Goal: Task Accomplishment & Management: Manage account settings

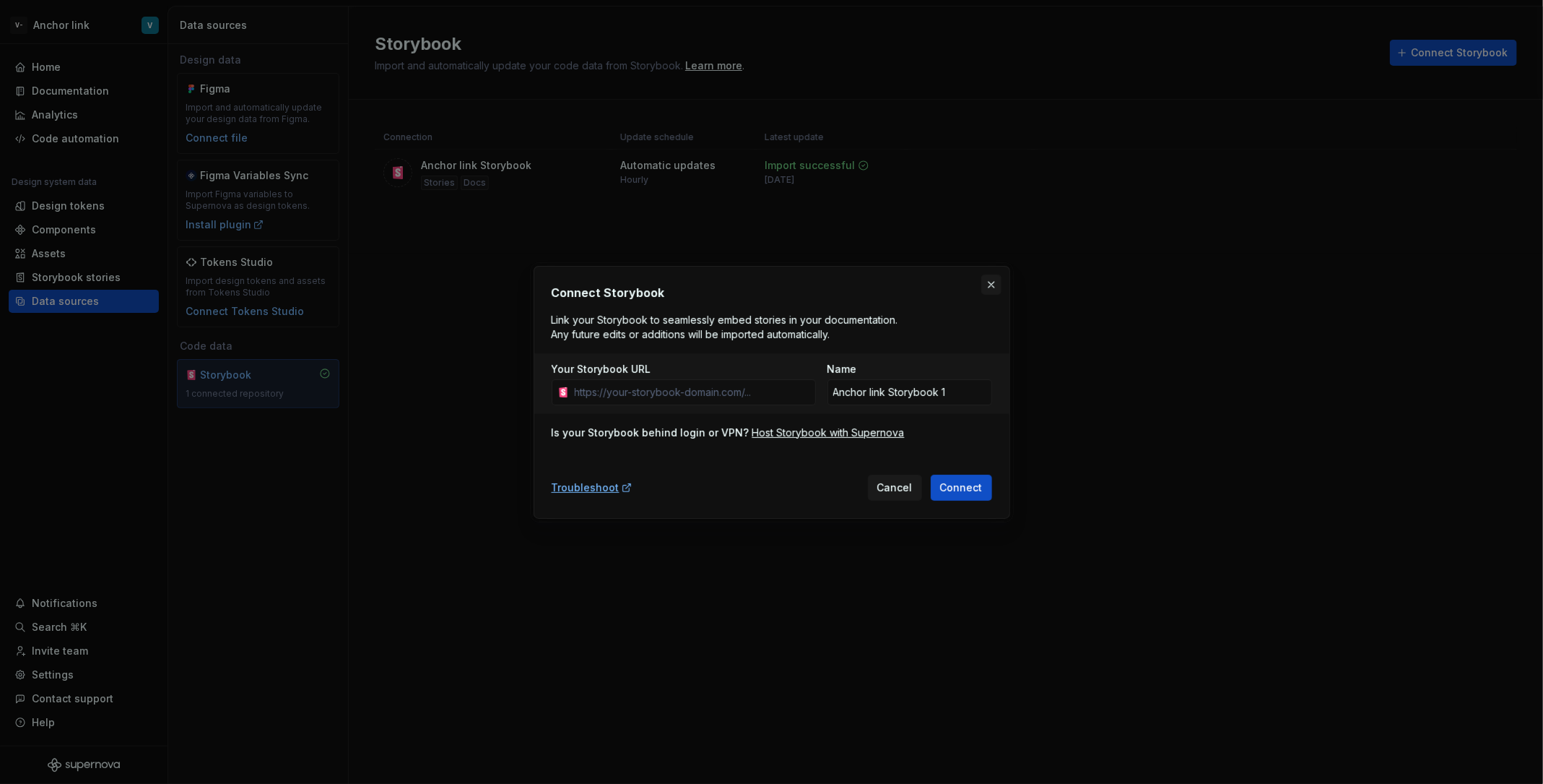
click at [997, 286] on button "button" at bounding box center [991, 285] width 20 height 20
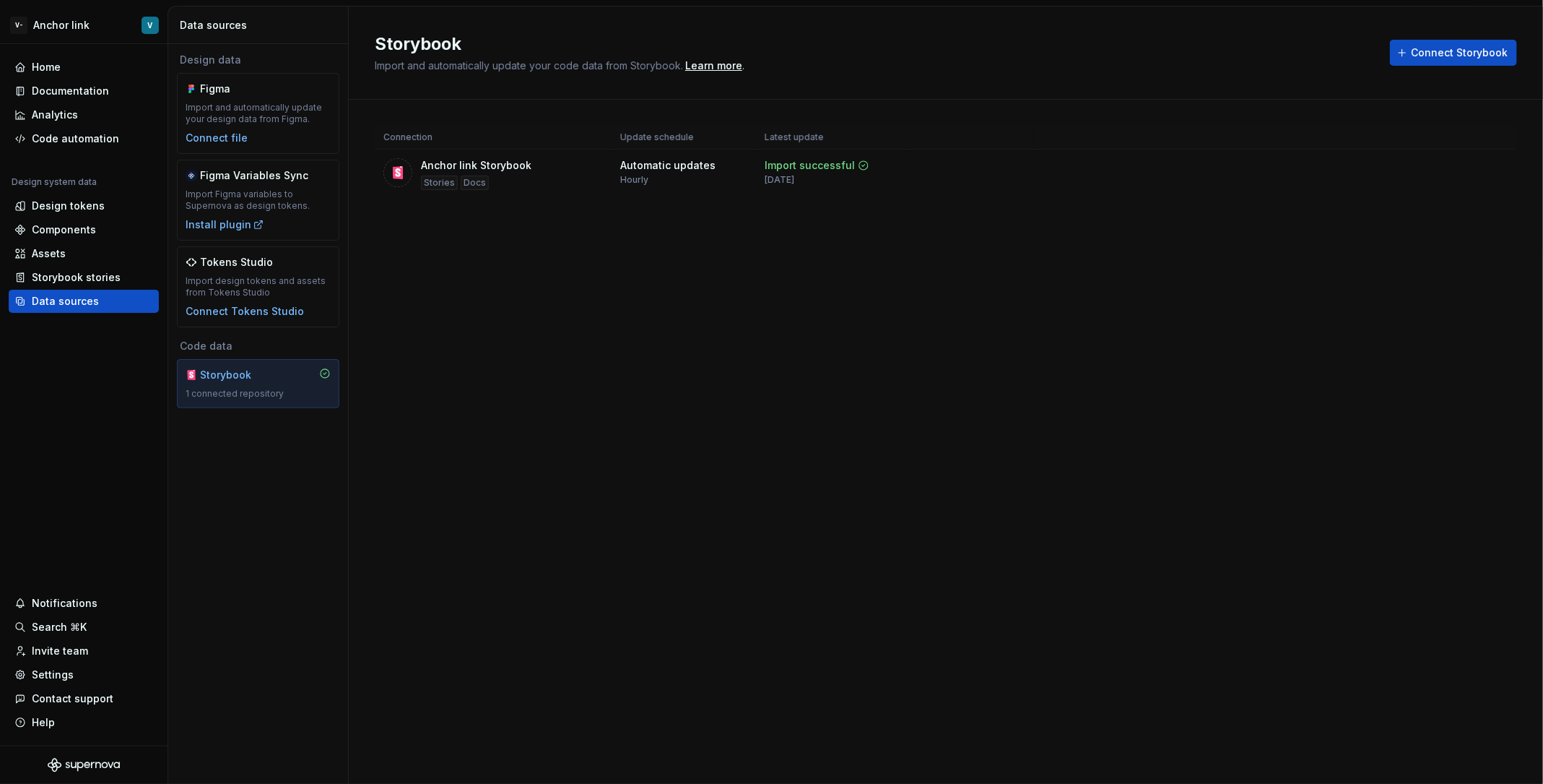
click at [997, 286] on div "Storybook Import and automatically update your code data from Storybook. Learn …" at bounding box center [946, 395] width 1195 height 778
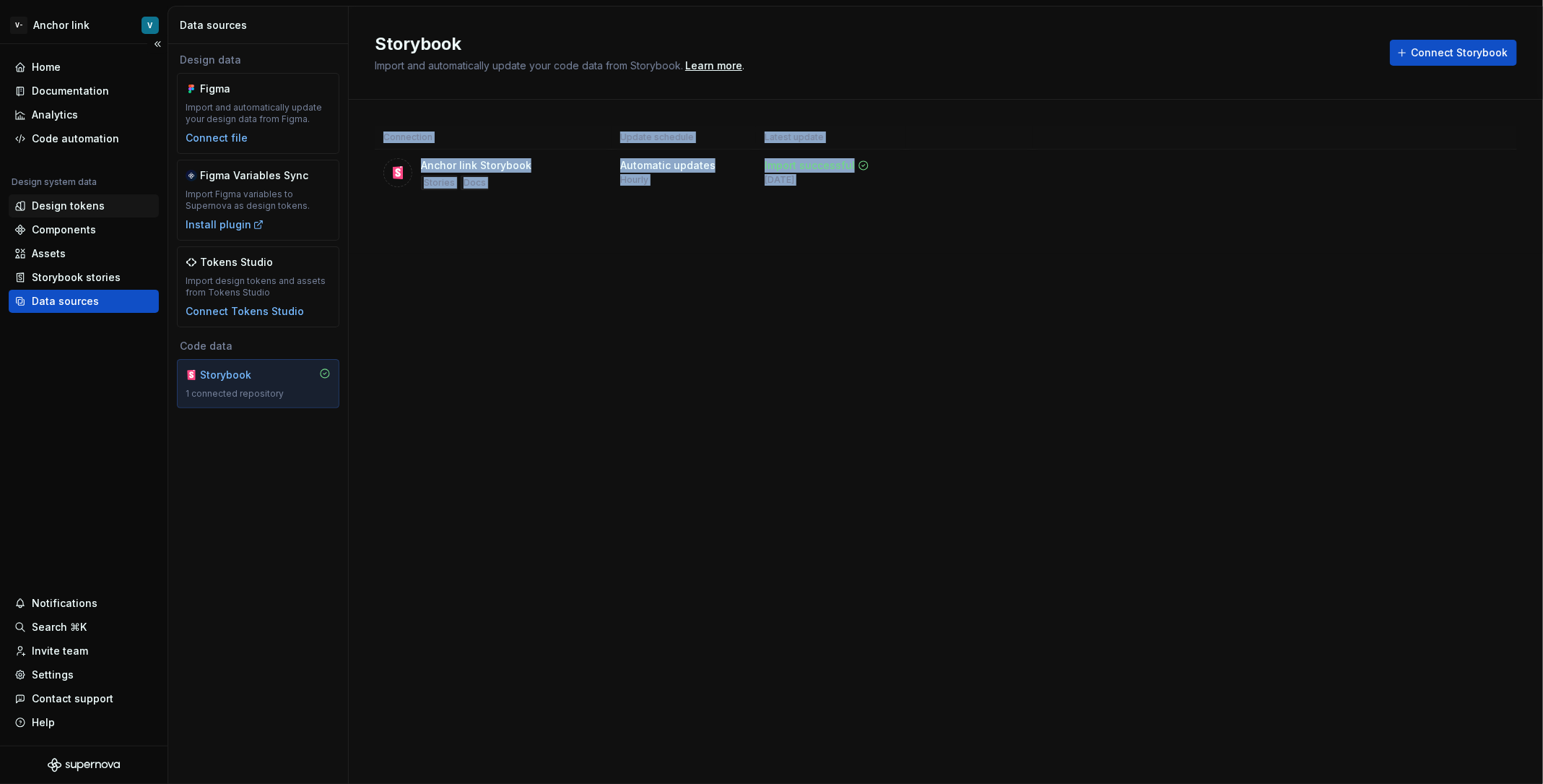
click at [105, 212] on div "Design tokens" at bounding box center [83, 205] width 150 height 23
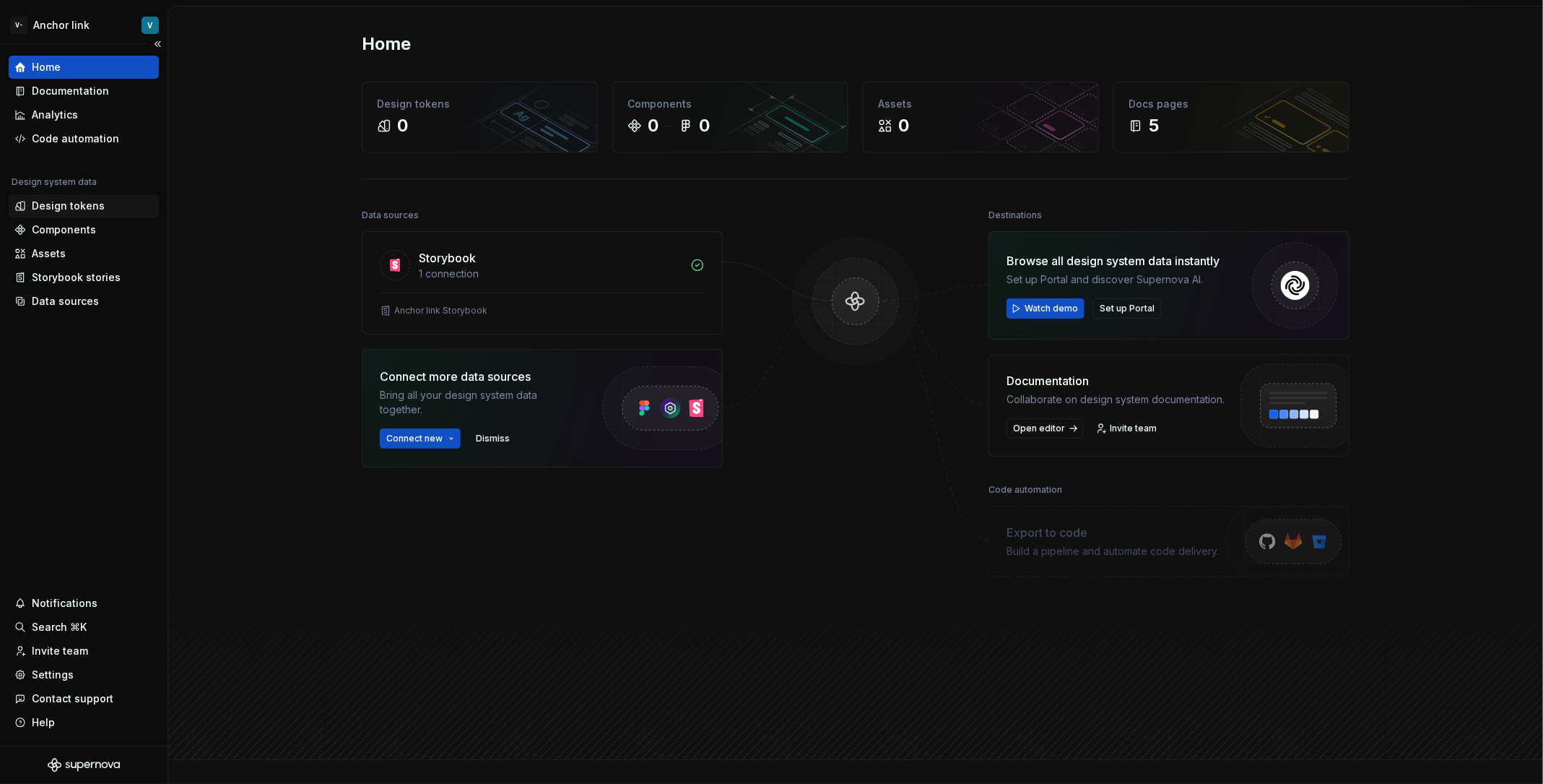
click at [66, 213] on div "Design tokens" at bounding box center [83, 205] width 150 height 23
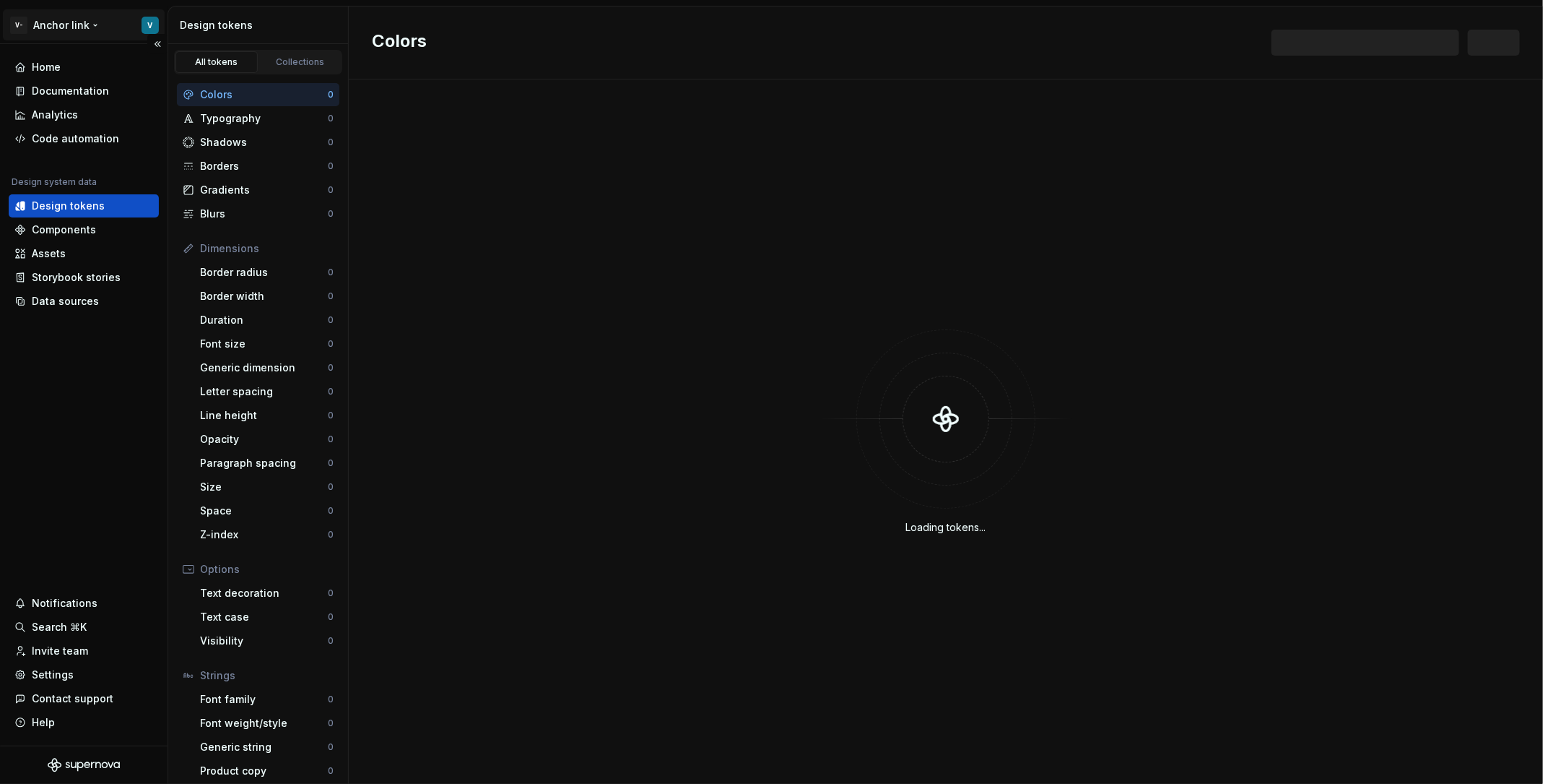
click at [106, 24] on html "V- Anchor link V Home Documentation Analytics Code automation Design system dat…" at bounding box center [771, 392] width 1543 height 784
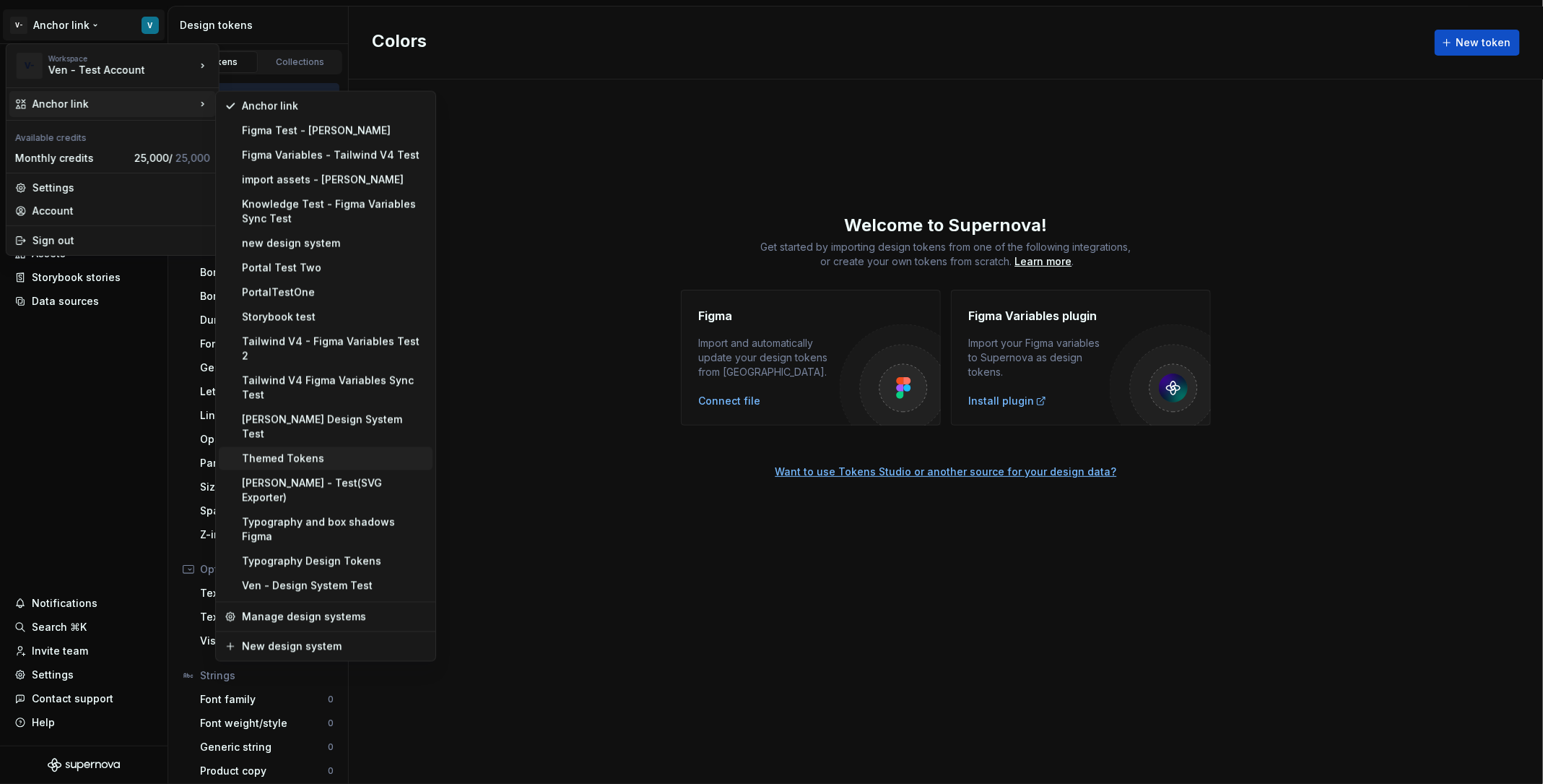
click at [355, 452] on div "Themed Tokens" at bounding box center [334, 459] width 185 height 15
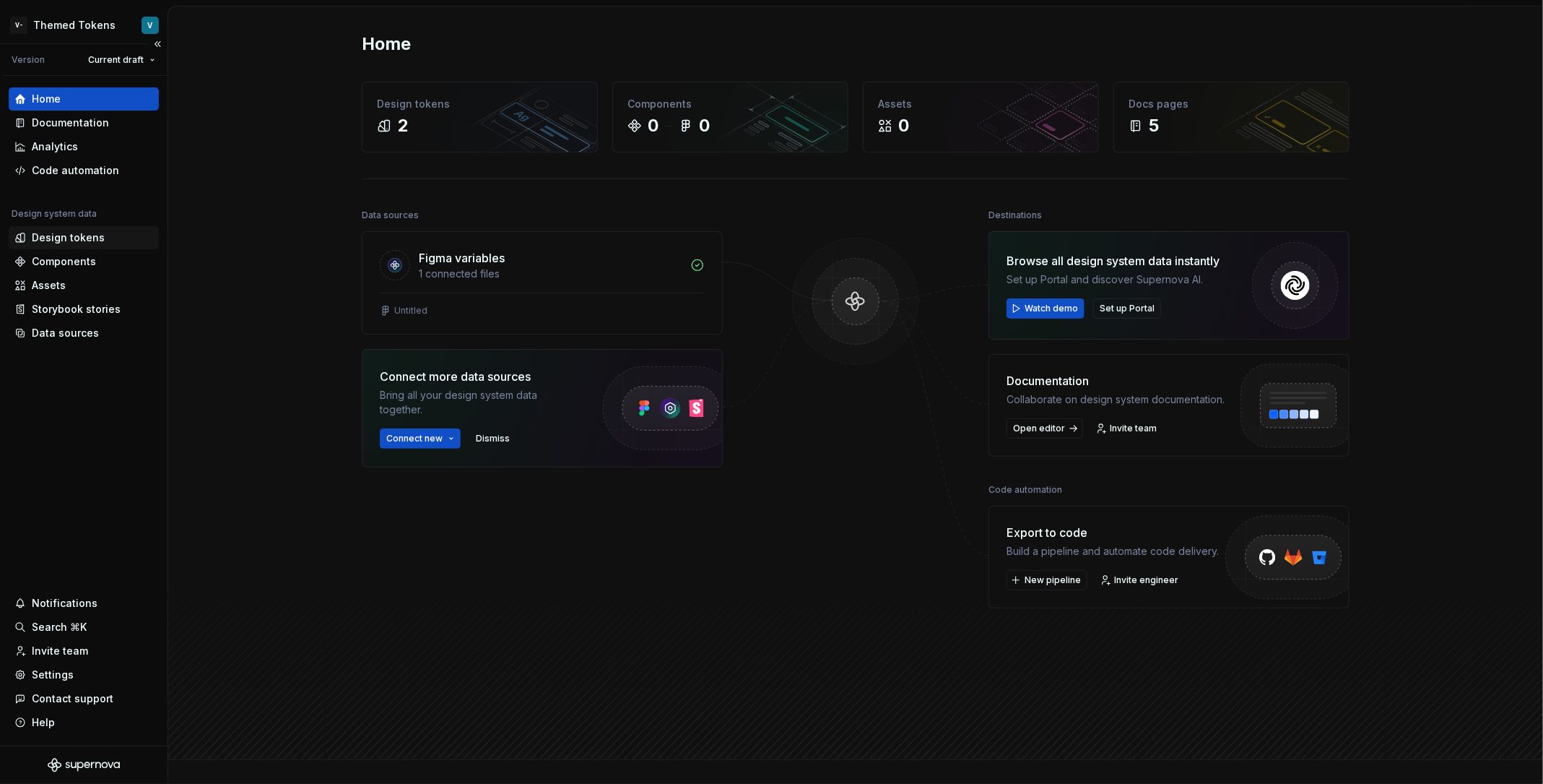
click at [82, 239] on div "Design tokens" at bounding box center [68, 238] width 73 height 15
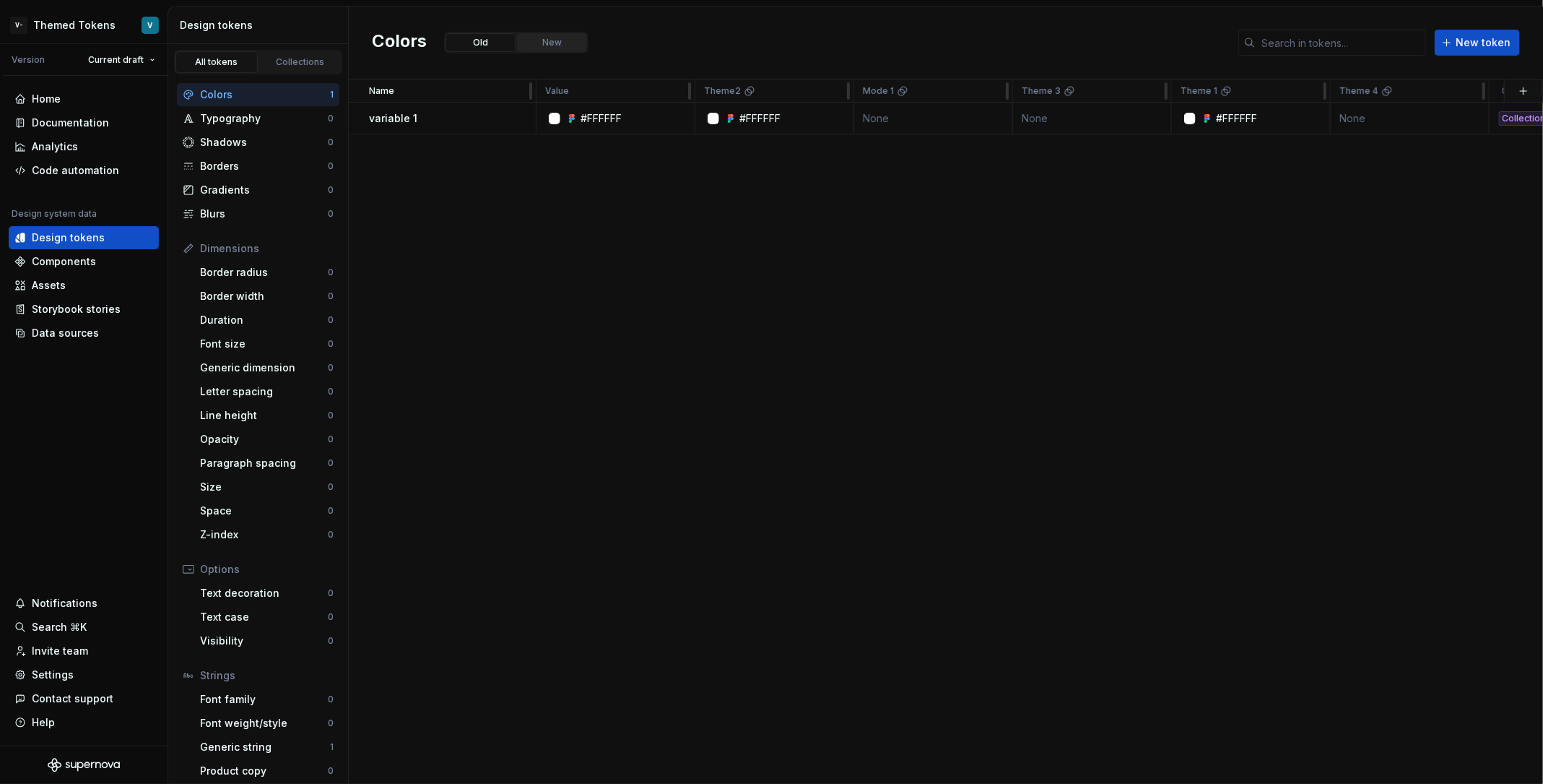
click at [552, 50] on button "New" at bounding box center [553, 43] width 70 height 19
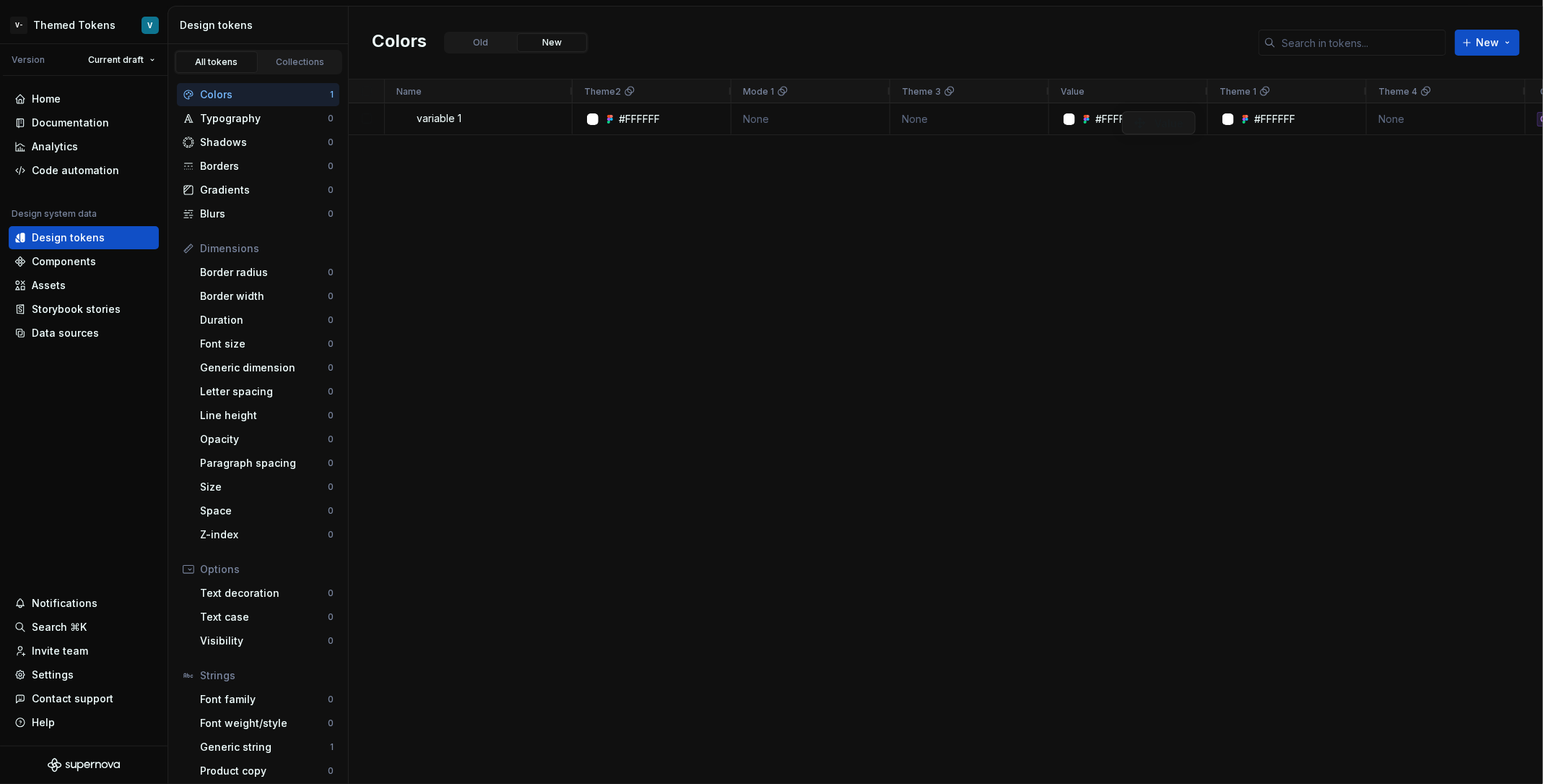
drag, startPoint x: 616, startPoint y: 93, endPoint x: 1129, endPoint y: 111, distance: 513.3
drag, startPoint x: 1112, startPoint y: 87, endPoint x: 454, endPoint y: 102, distance: 658.2
click at [225, 199] on div "Gradients 0" at bounding box center [258, 190] width 163 height 23
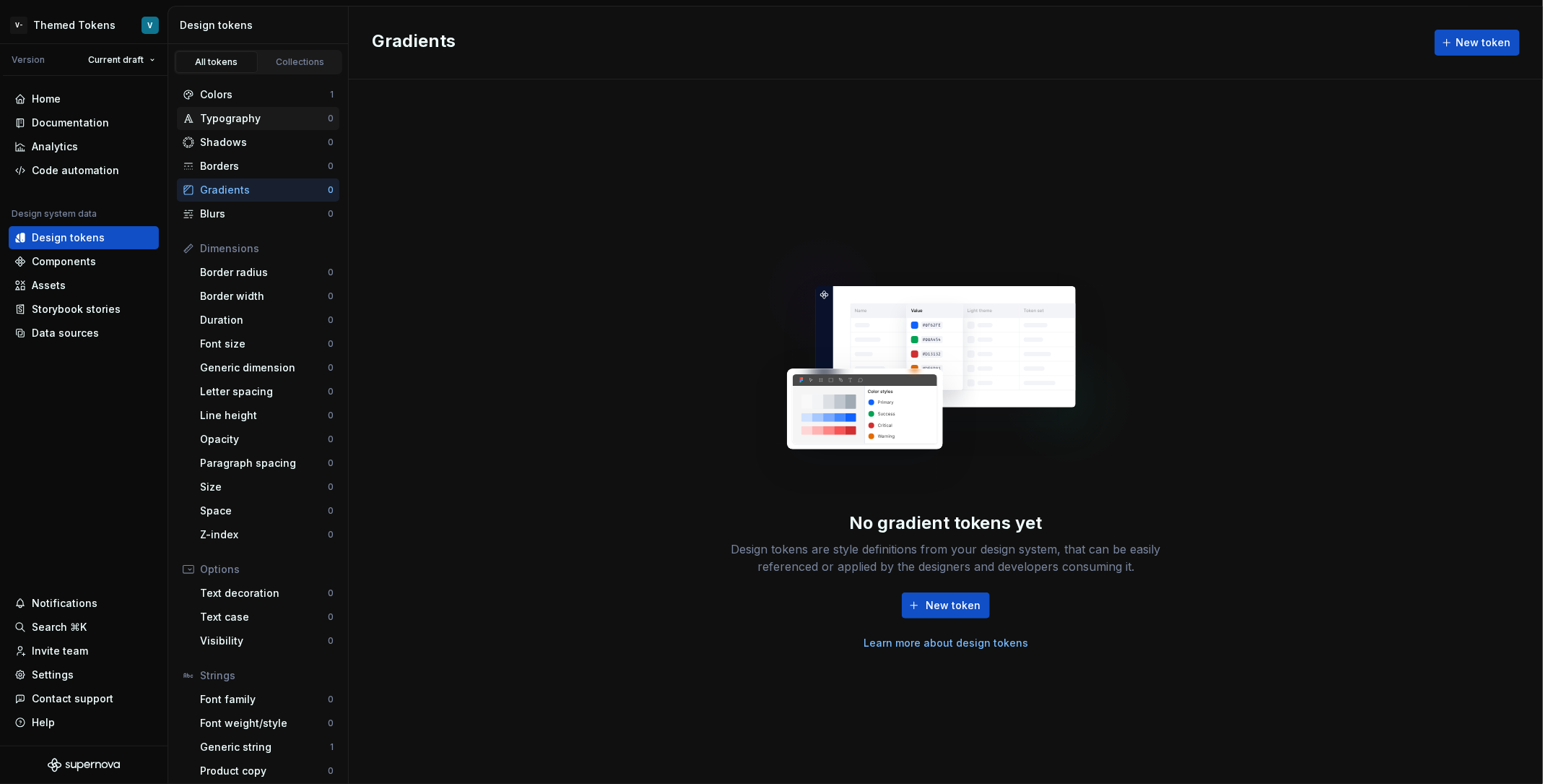
click at [243, 111] on div "Typography" at bounding box center [264, 118] width 128 height 15
click at [271, 91] on div "Colors" at bounding box center [265, 94] width 130 height 15
click at [96, 342] on div "Data sources" at bounding box center [83, 332] width 150 height 23
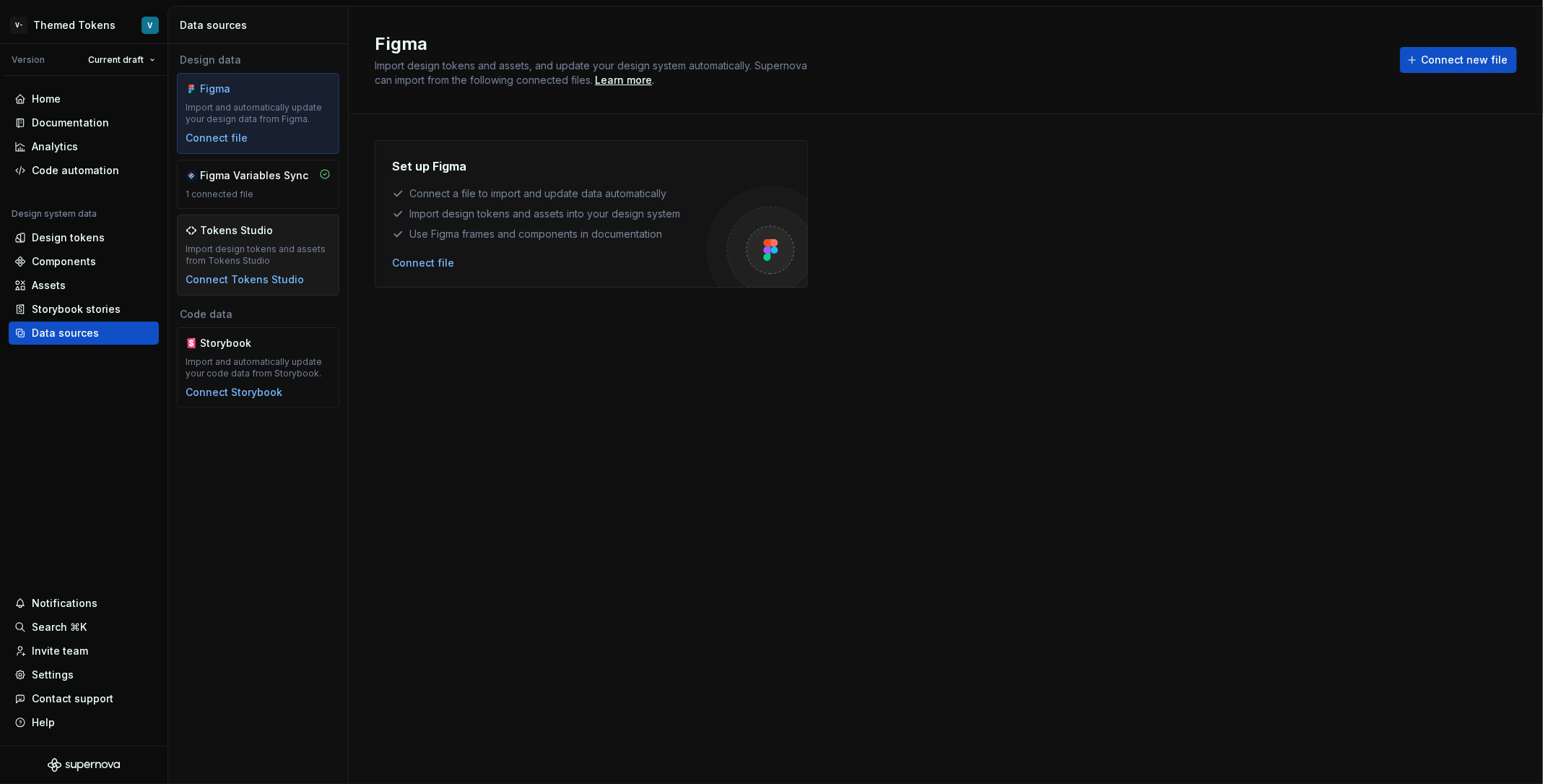
click at [301, 261] on div "Import design tokens and assets from Tokens Studio" at bounding box center [258, 255] width 145 height 23
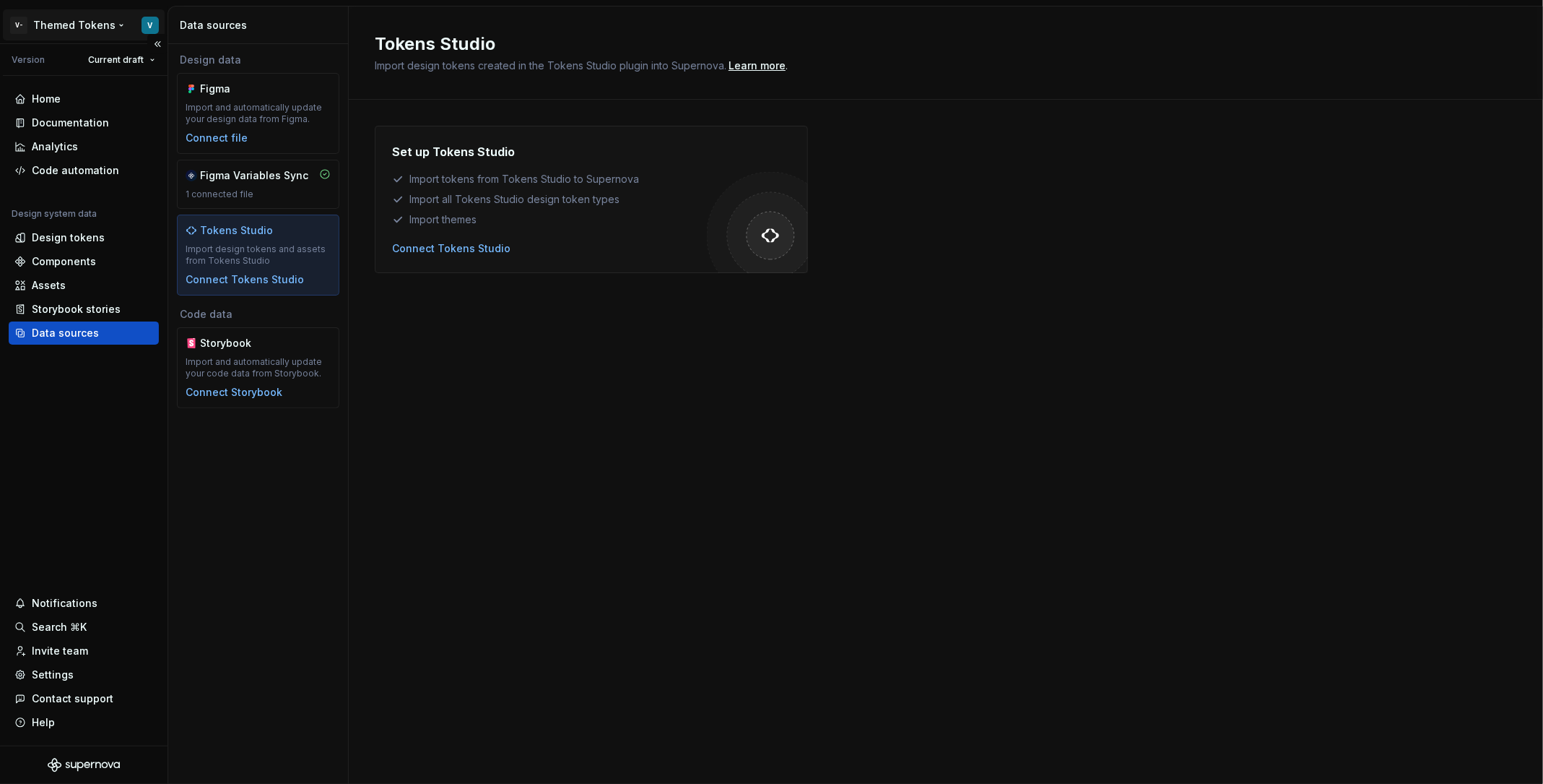
click at [130, 17] on html "V- Themed Tokens V Version Current draft Home Documentation Analytics Code auto…" at bounding box center [771, 392] width 1543 height 784
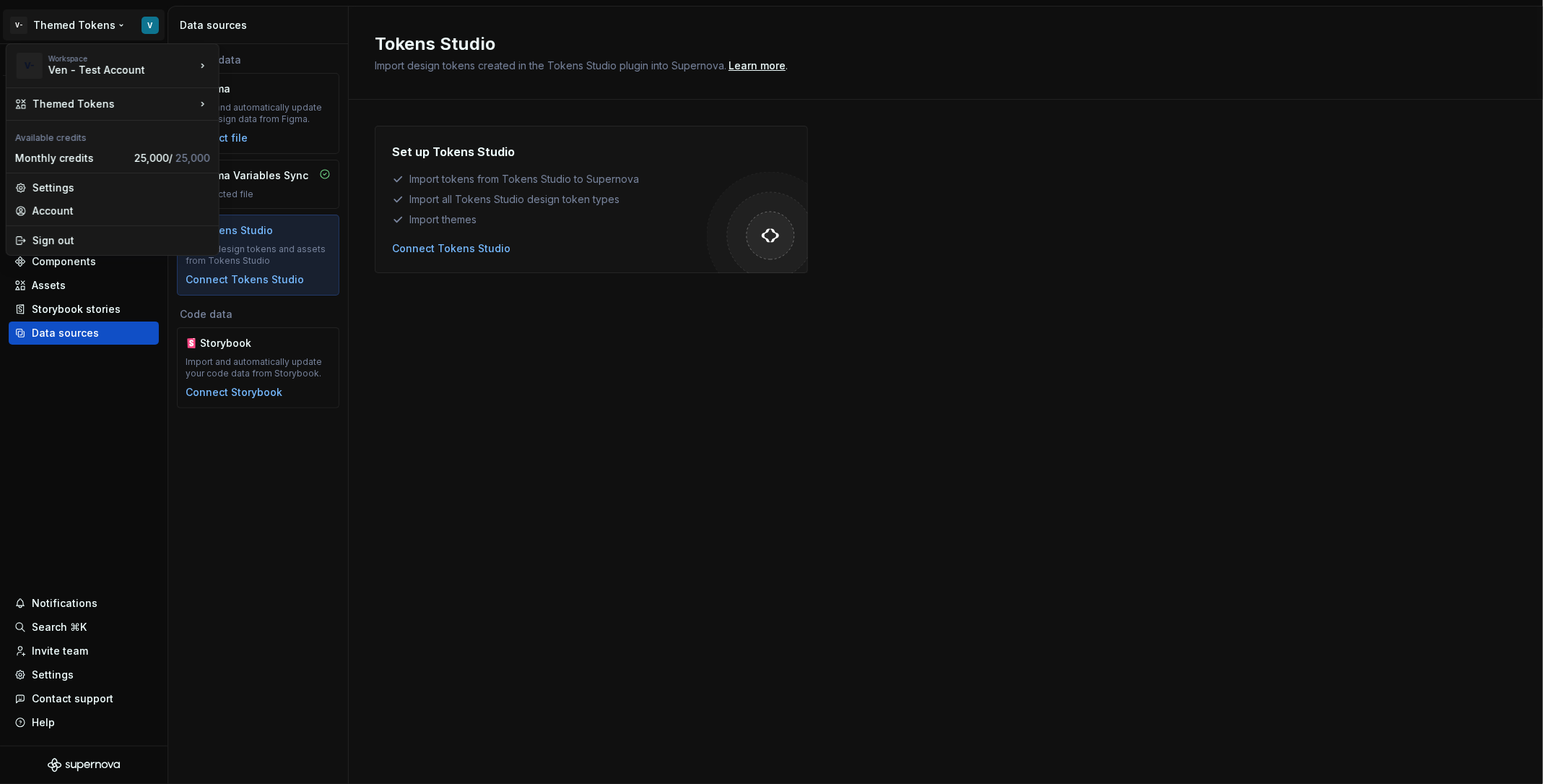
click at [54, 669] on html "V- Themed Tokens V Version Current draft Home Documentation Analytics Code auto…" at bounding box center [771, 392] width 1543 height 784
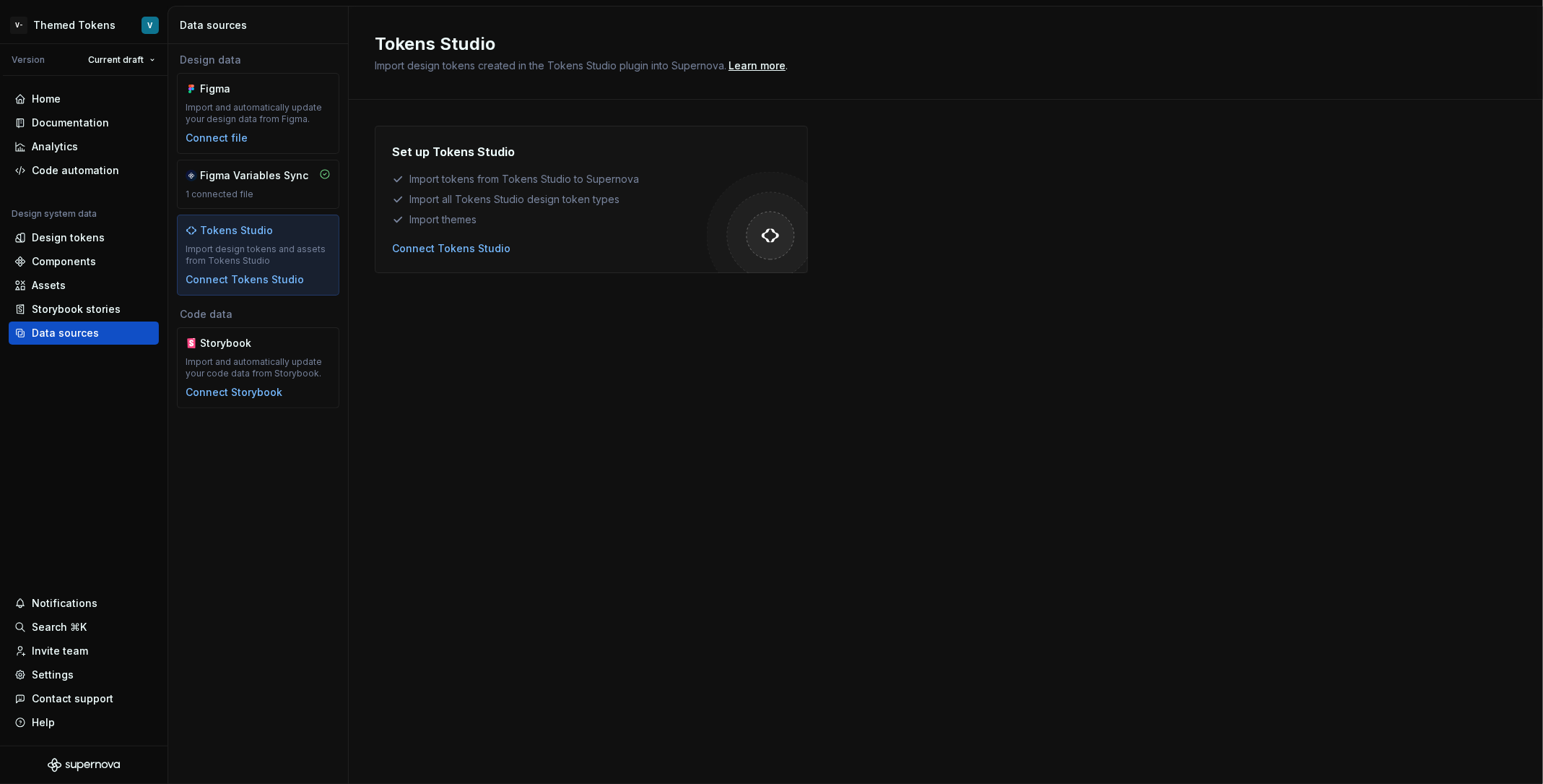
click at [54, 669] on div "Settings" at bounding box center [52, 675] width 42 height 15
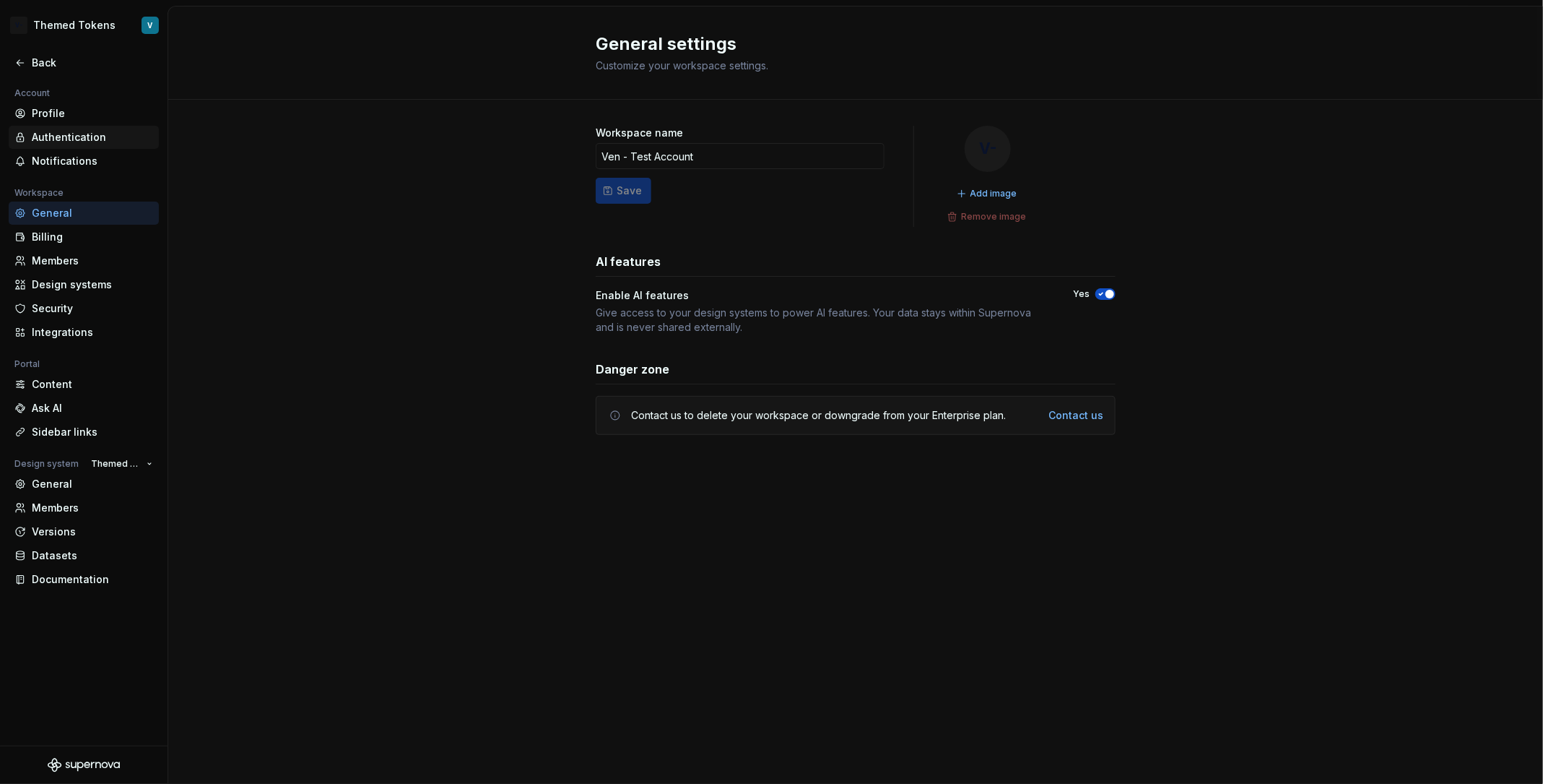
click at [120, 136] on div "Authentication" at bounding box center [92, 137] width 121 height 15
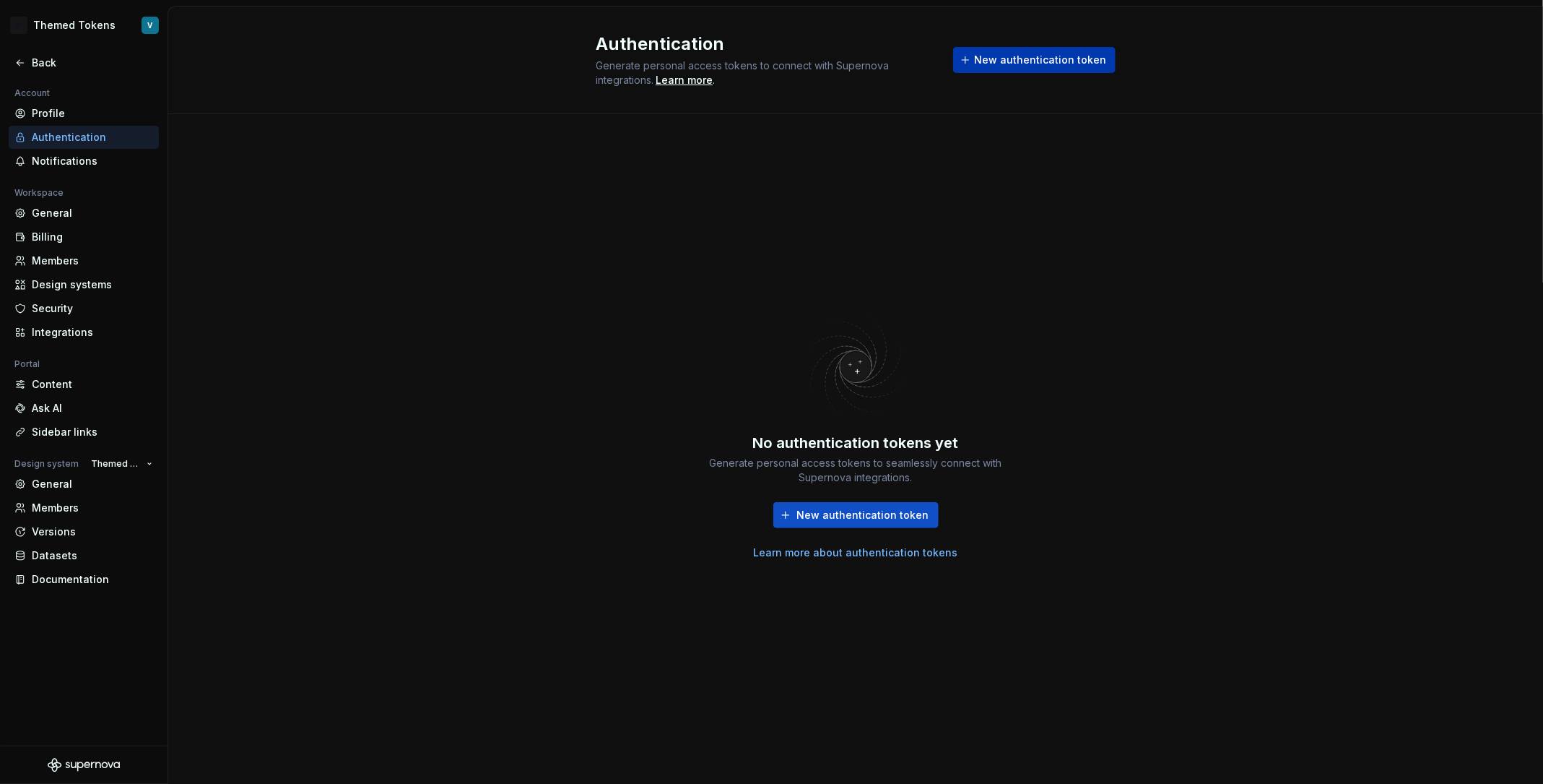
click at [1031, 60] on span "New authentication token" at bounding box center [1040, 60] width 132 height 15
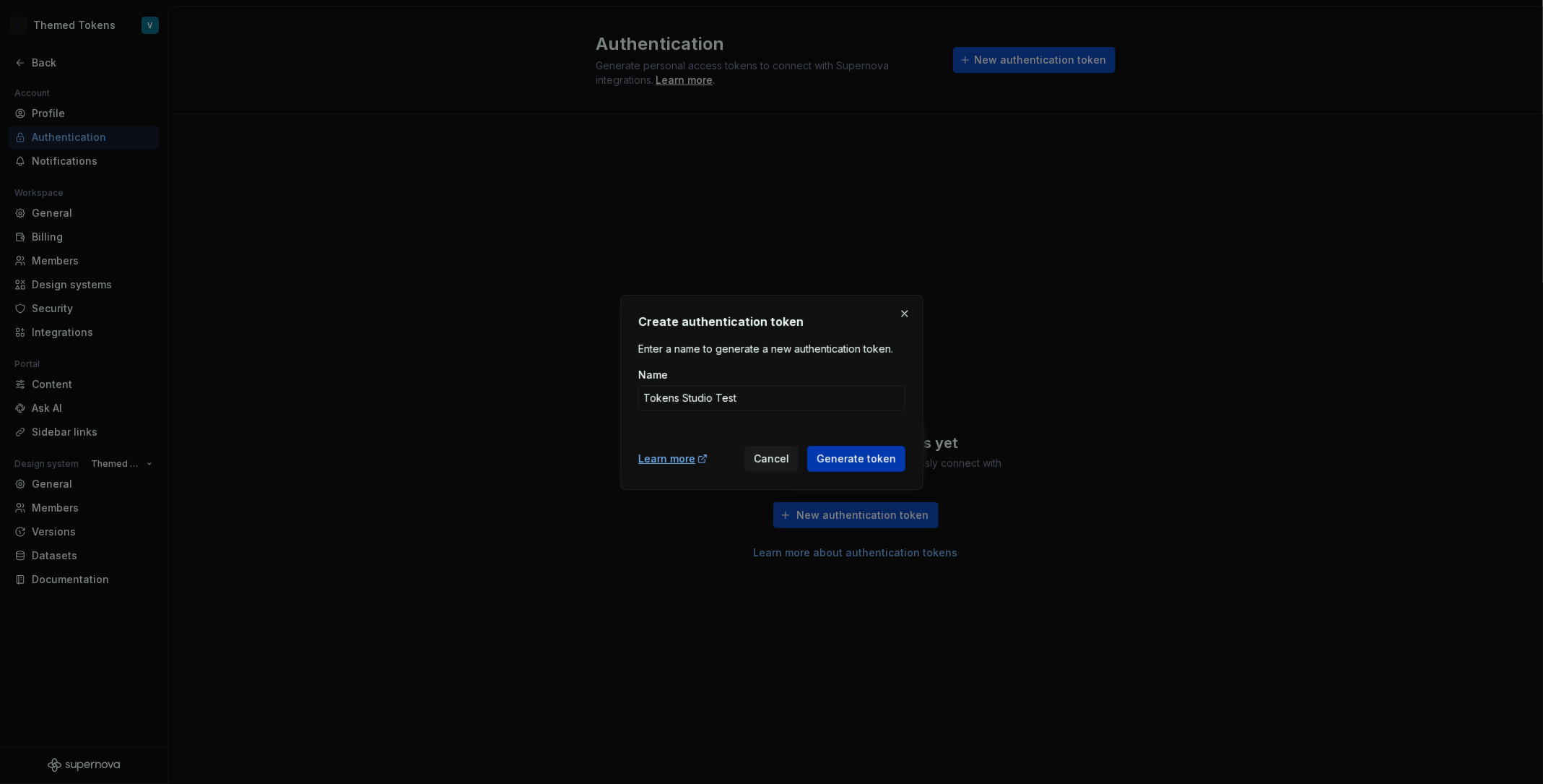
type input "Tokens Studio Test"
click at [889, 459] on span "Generate token" at bounding box center [857, 459] width 80 height 15
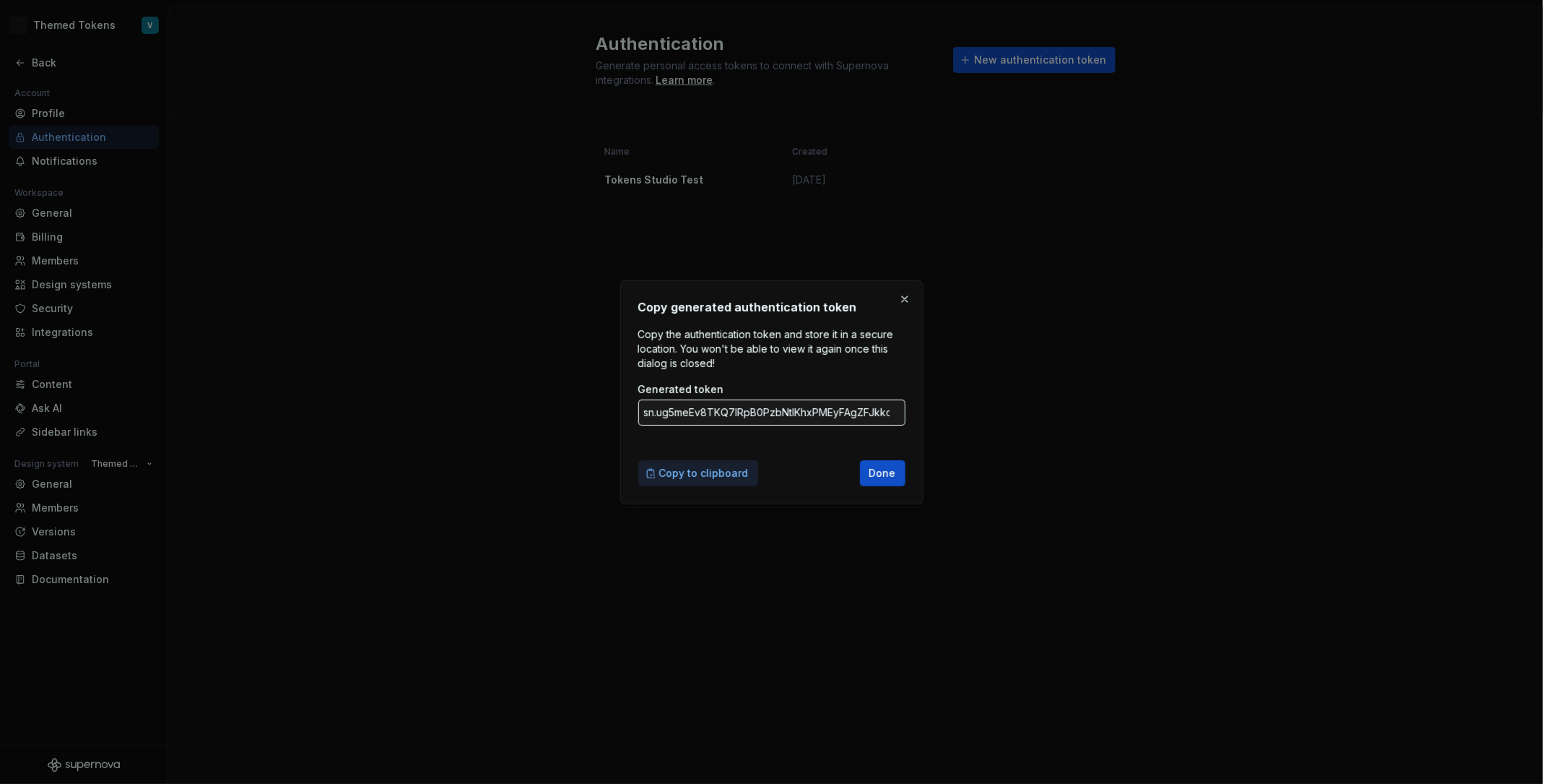
click at [711, 475] on span "Copy to clipboard" at bounding box center [703, 473] width 90 height 15
click at [902, 291] on button "button" at bounding box center [905, 299] width 20 height 20
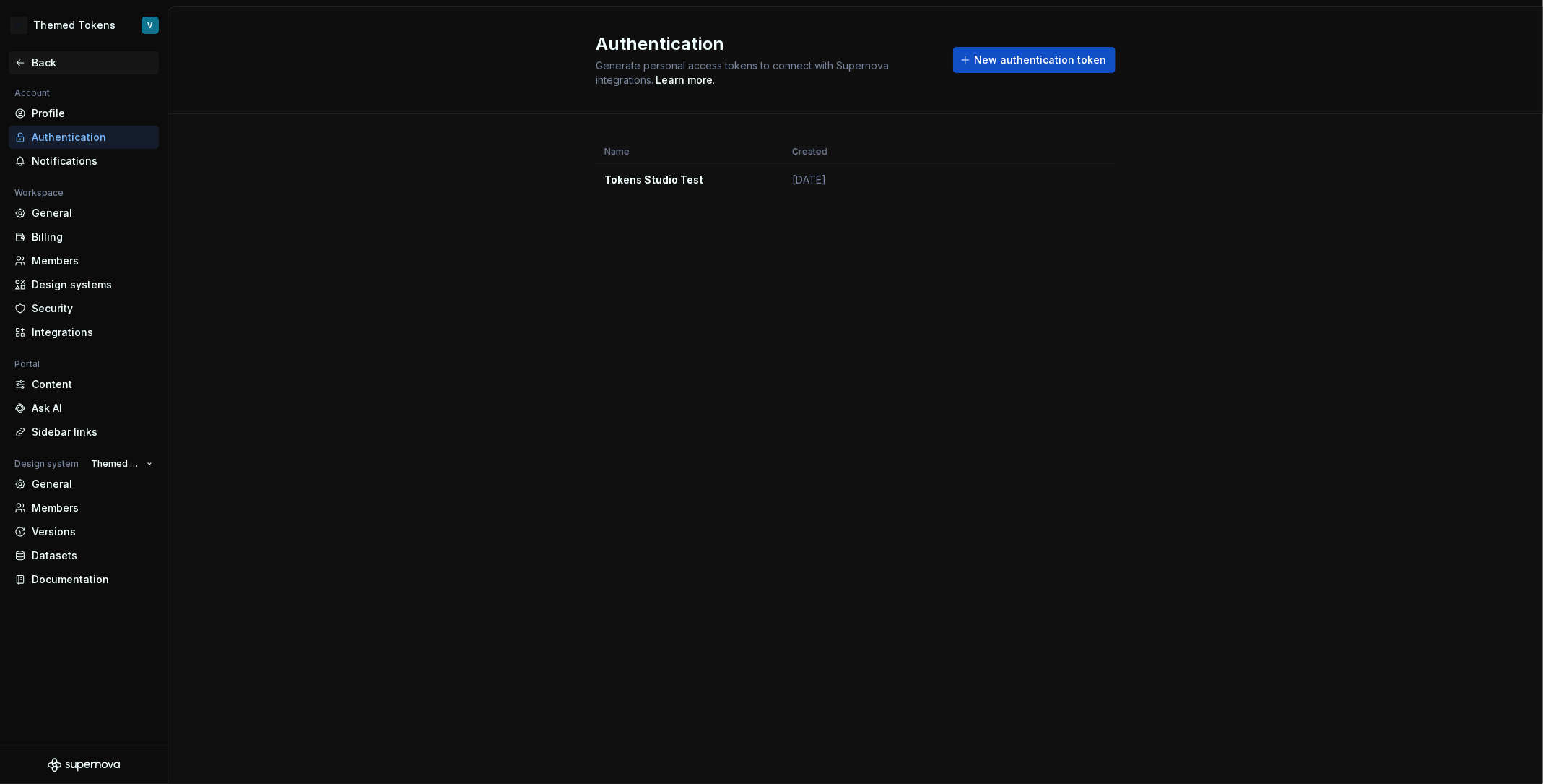
click at [49, 56] on div "Back" at bounding box center [92, 63] width 121 height 15
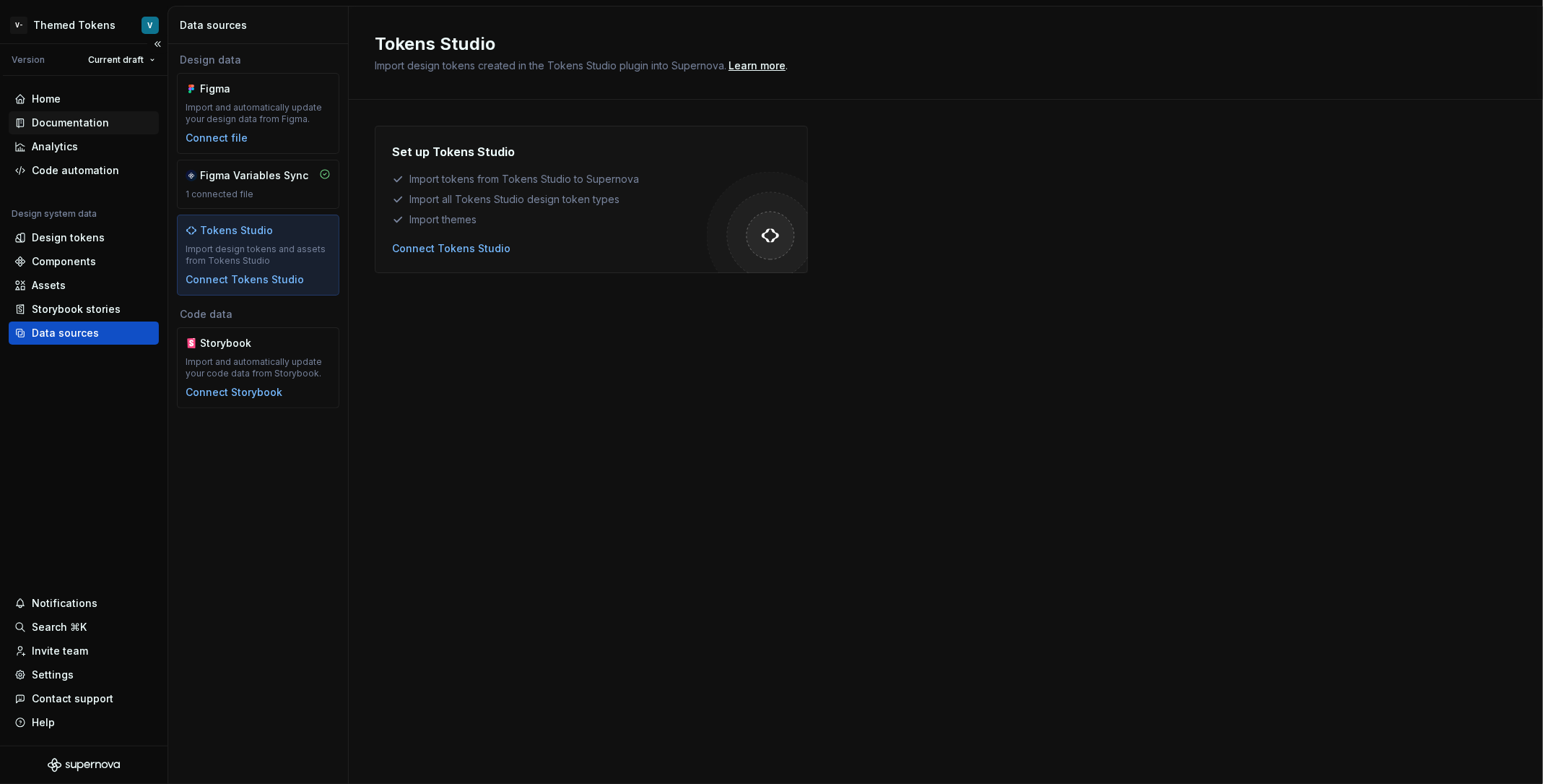
click at [71, 120] on div "Documentation" at bounding box center [69, 123] width 77 height 15
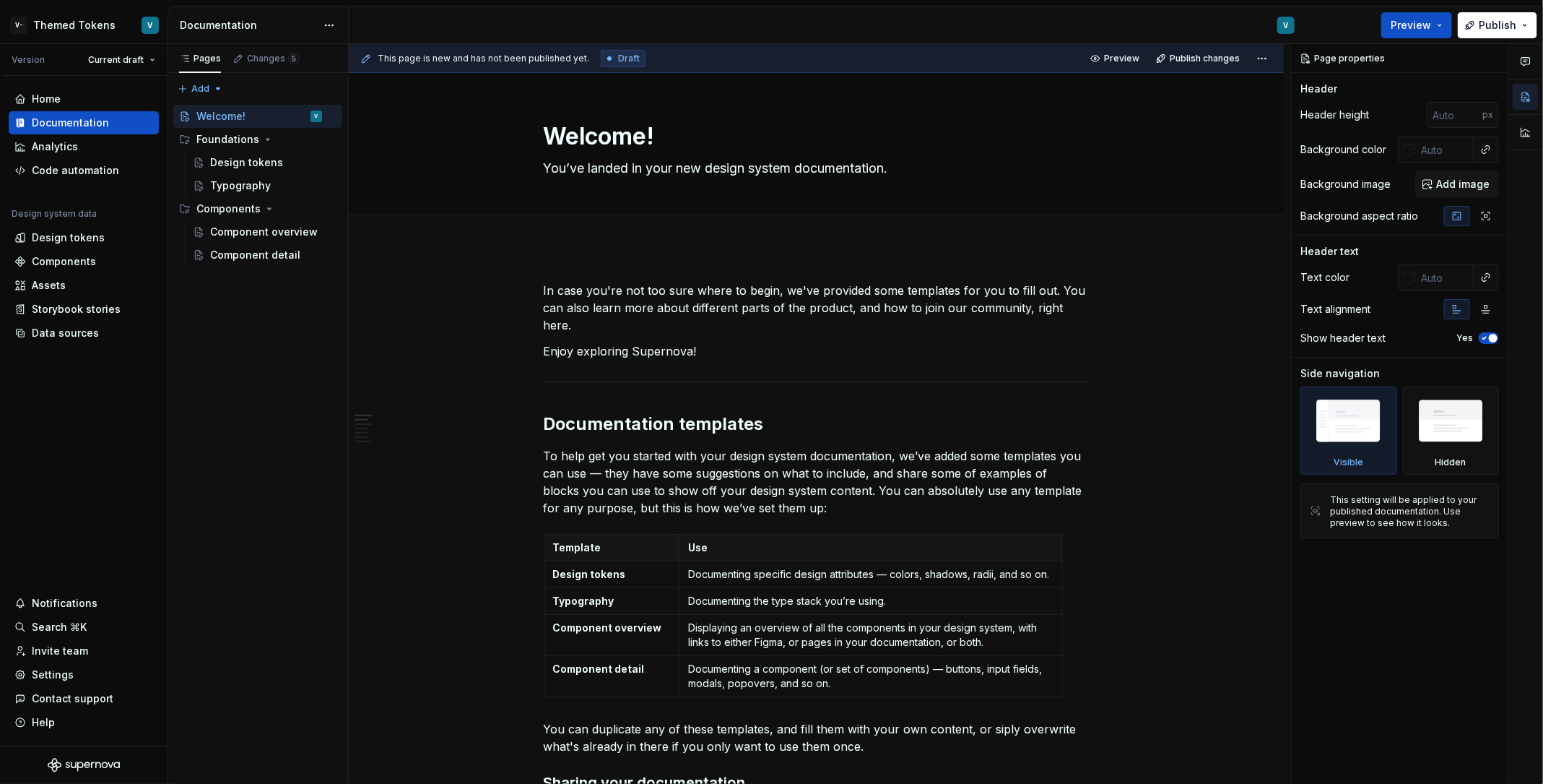
type textarea "*"
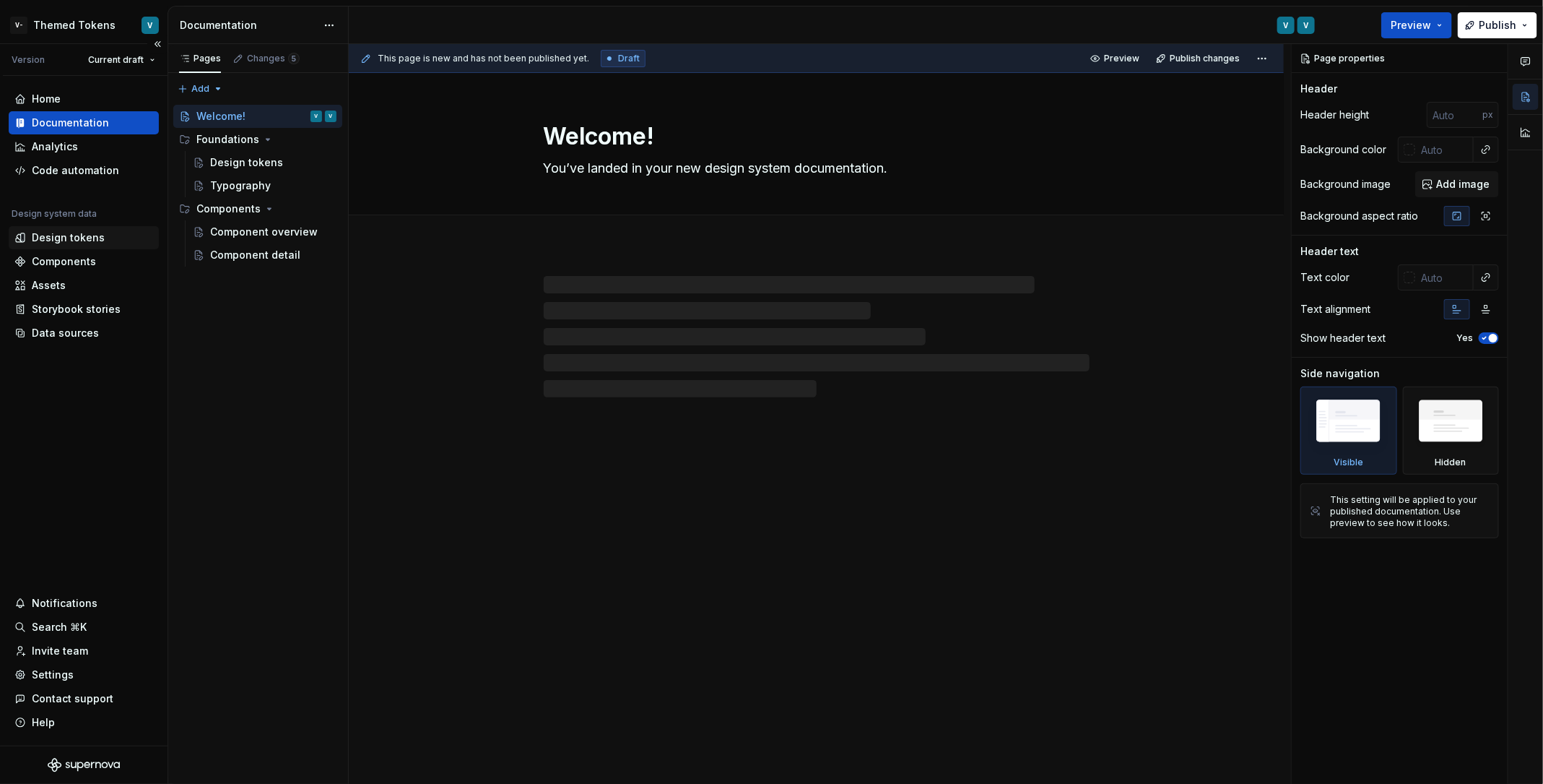
type textarea "*"
click at [71, 245] on div "Design tokens" at bounding box center [83, 237] width 150 height 23
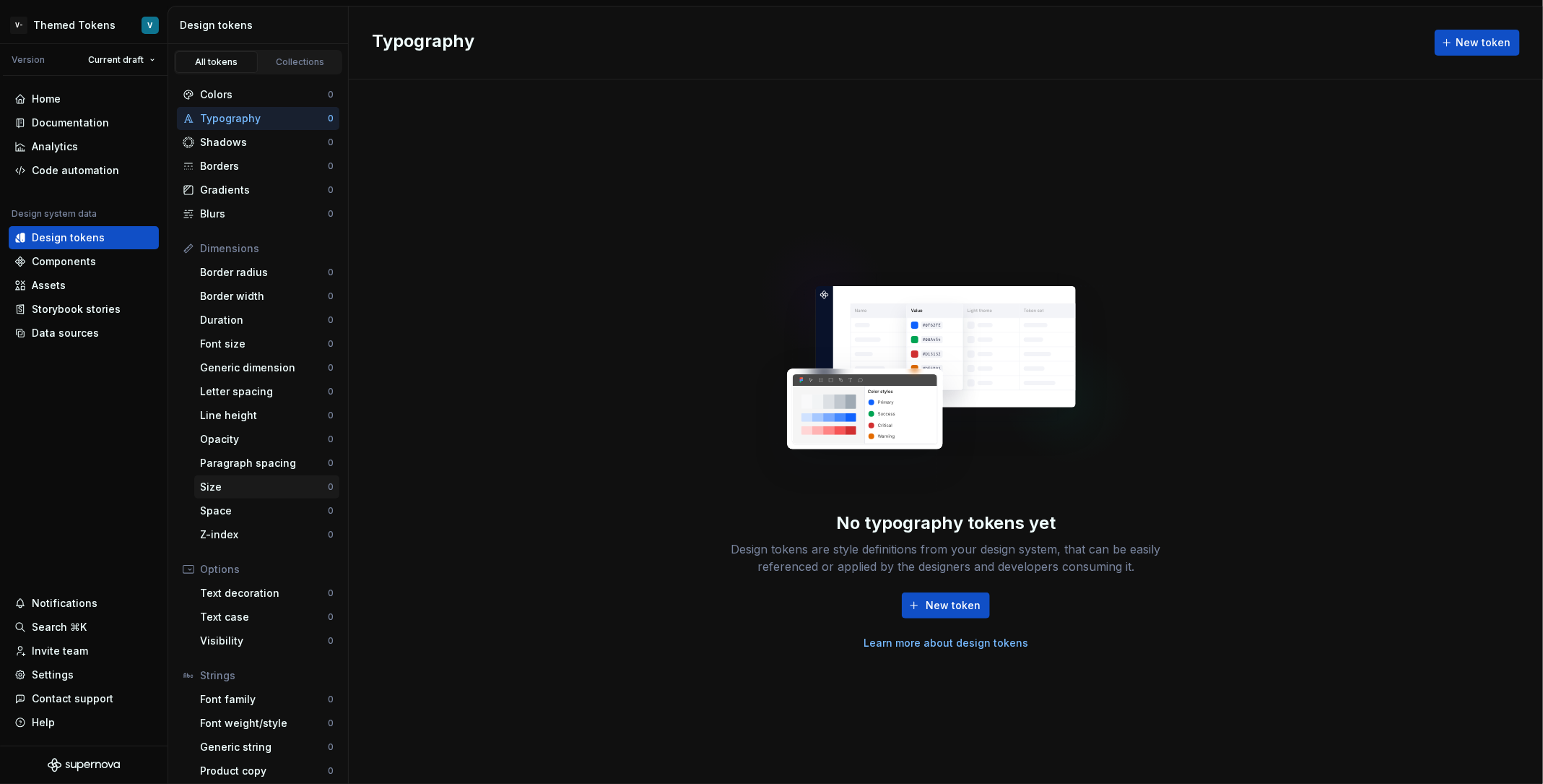
scroll to position [6, 0]
click at [312, 65] on div "Collections" at bounding box center [301, 62] width 72 height 11
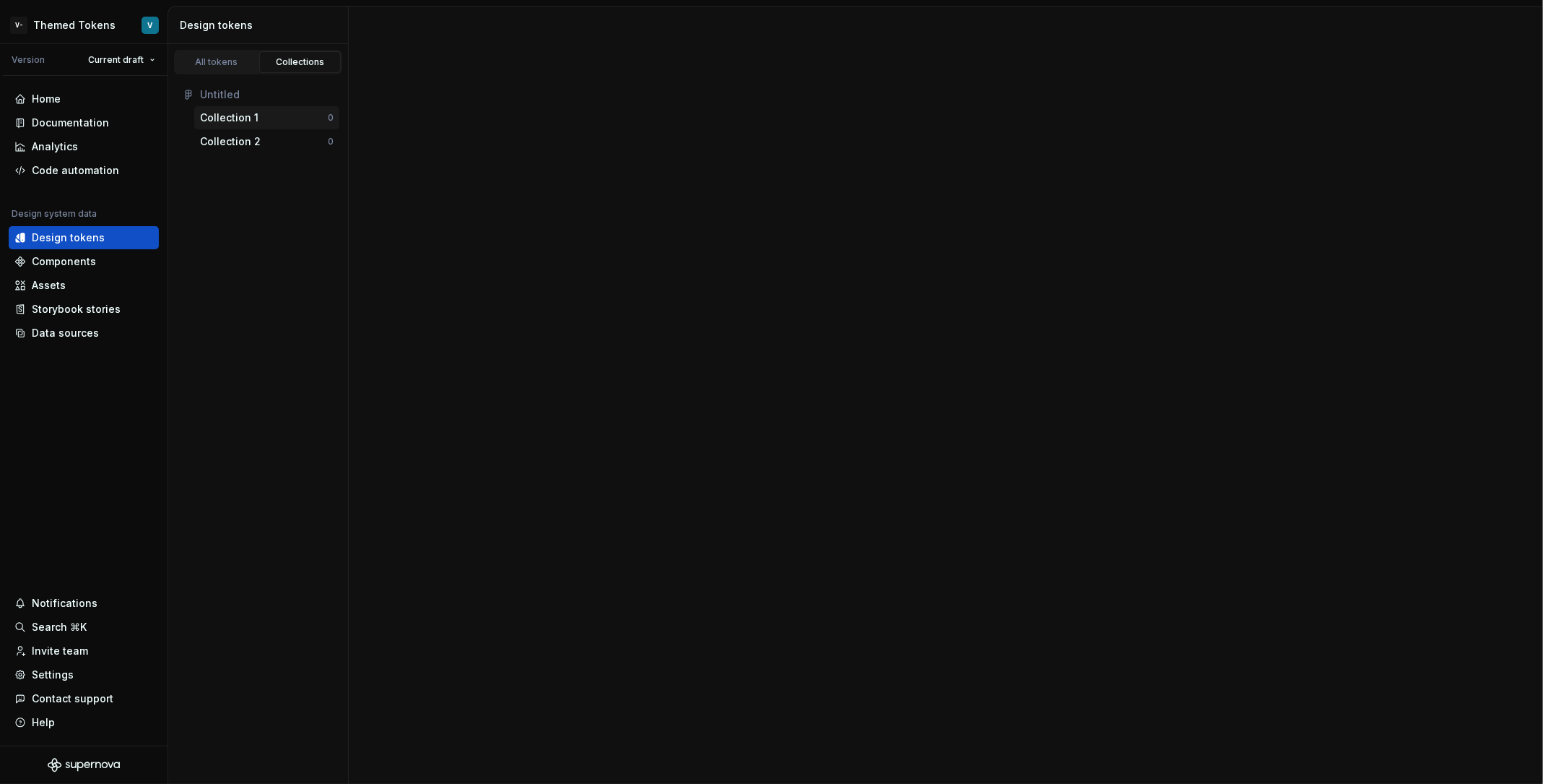
click at [289, 110] on div "Collection 1" at bounding box center [264, 118] width 128 height 15
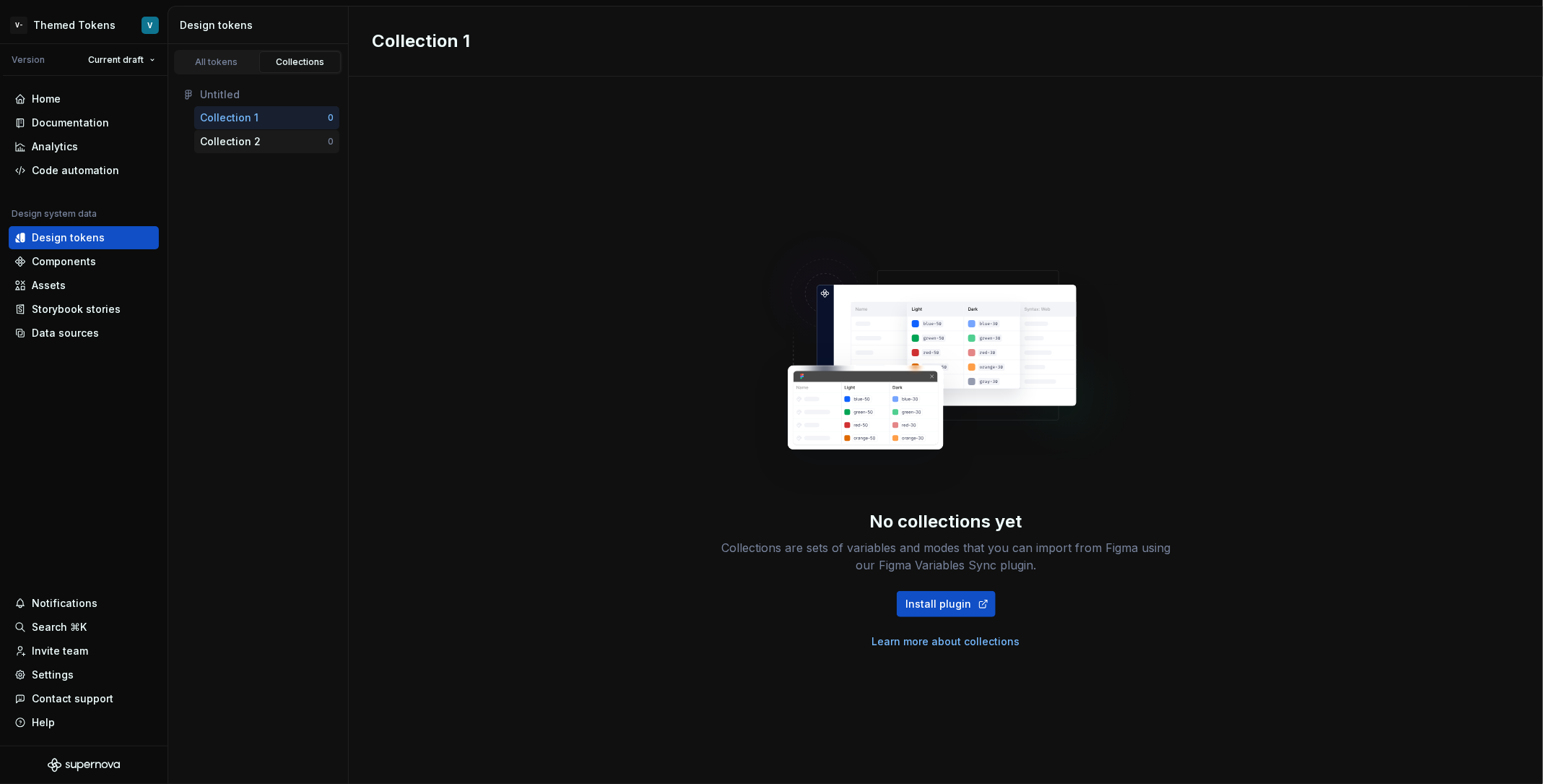
click at [280, 140] on div "Collection 2" at bounding box center [264, 142] width 128 height 15
click at [281, 146] on div "Collection 2" at bounding box center [264, 142] width 128 height 15
click at [227, 60] on div "All tokens" at bounding box center [217, 62] width 72 height 11
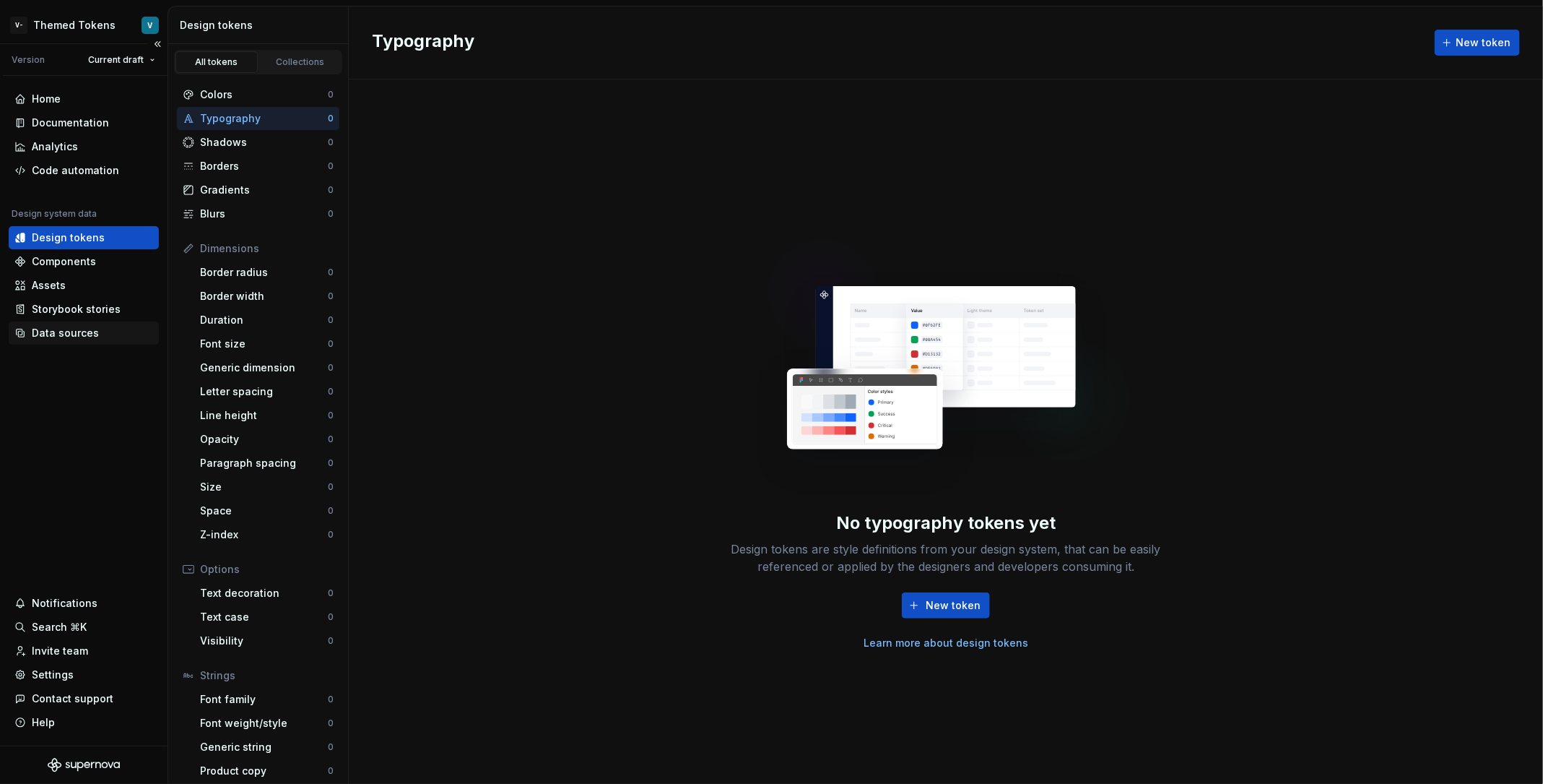
click at [76, 341] on div "Data sources" at bounding box center [83, 332] width 150 height 23
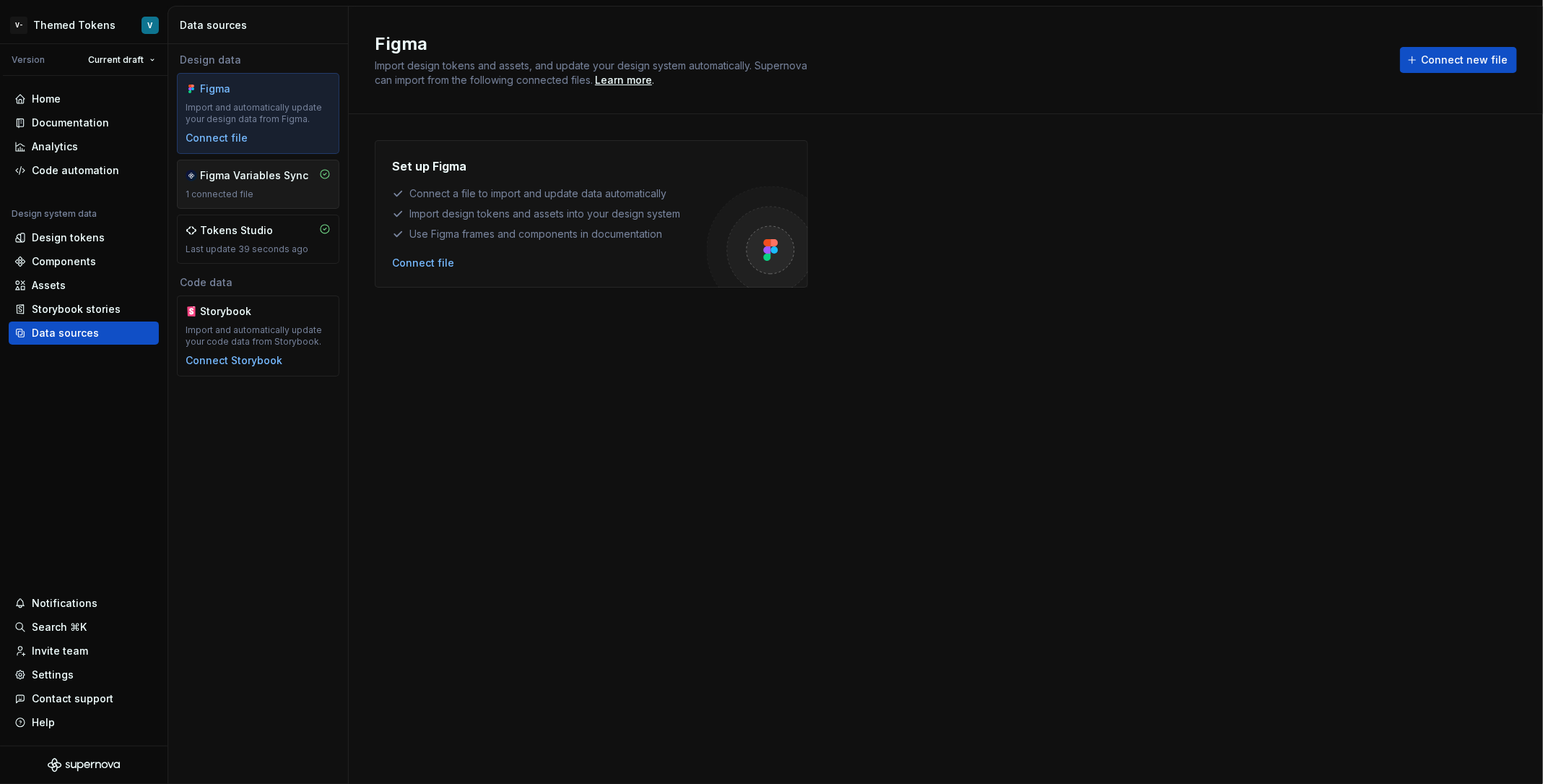
click at [261, 191] on div "1 connected file" at bounding box center [258, 194] width 145 height 11
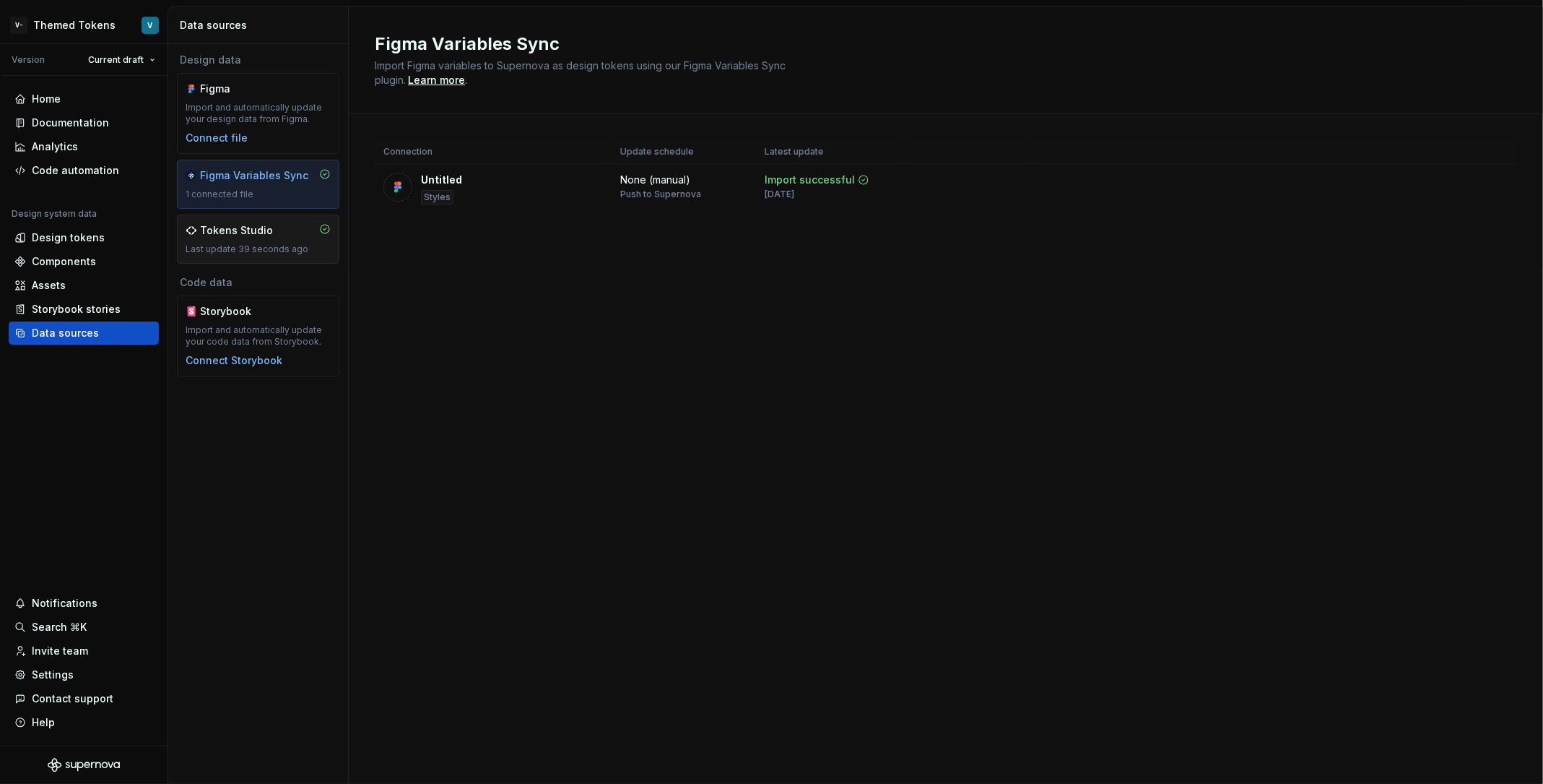
click at [258, 223] on div "Tokens Studio" at bounding box center [236, 230] width 73 height 15
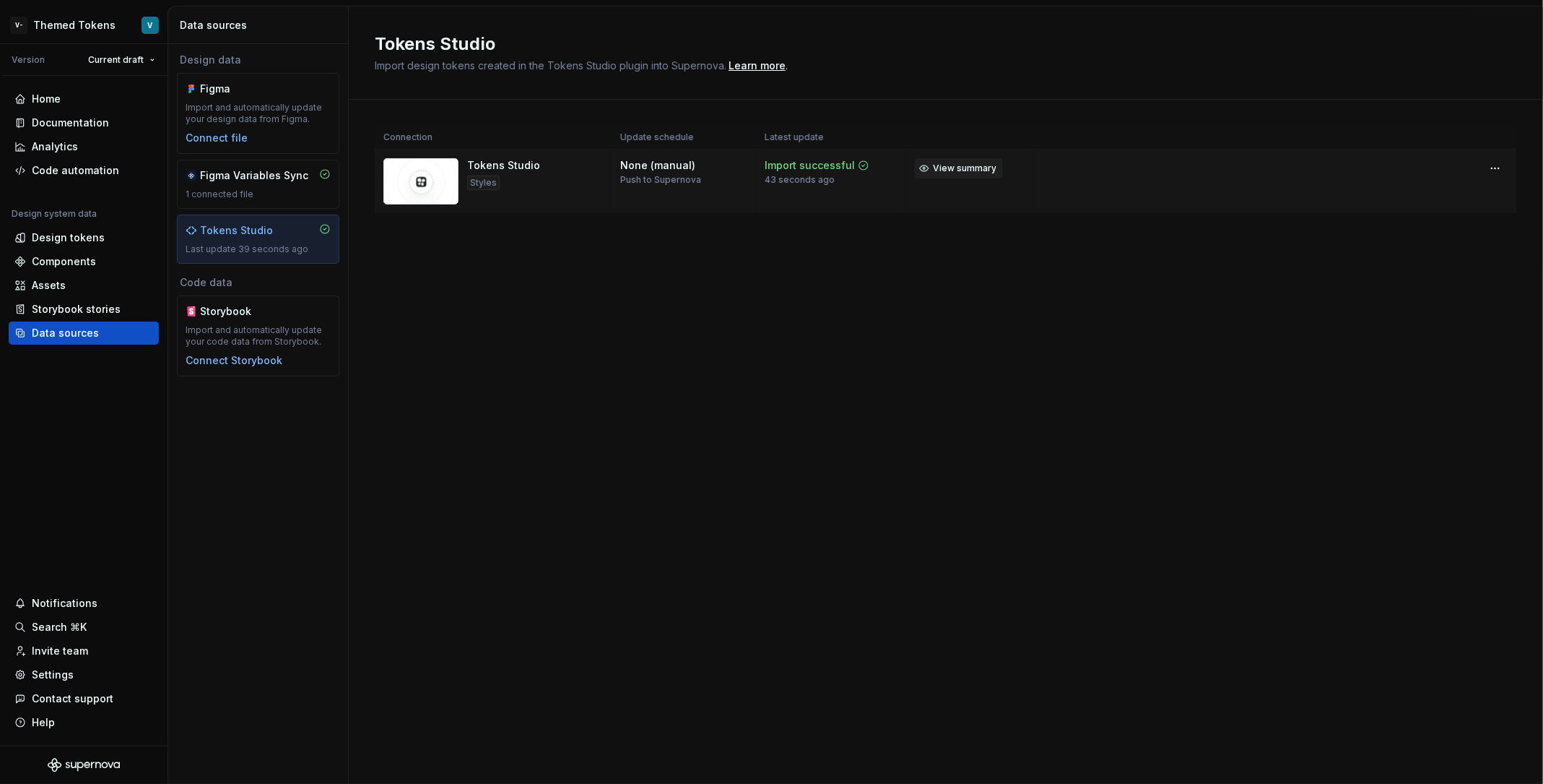
click at [983, 172] on span "View summary" at bounding box center [964, 168] width 64 height 11
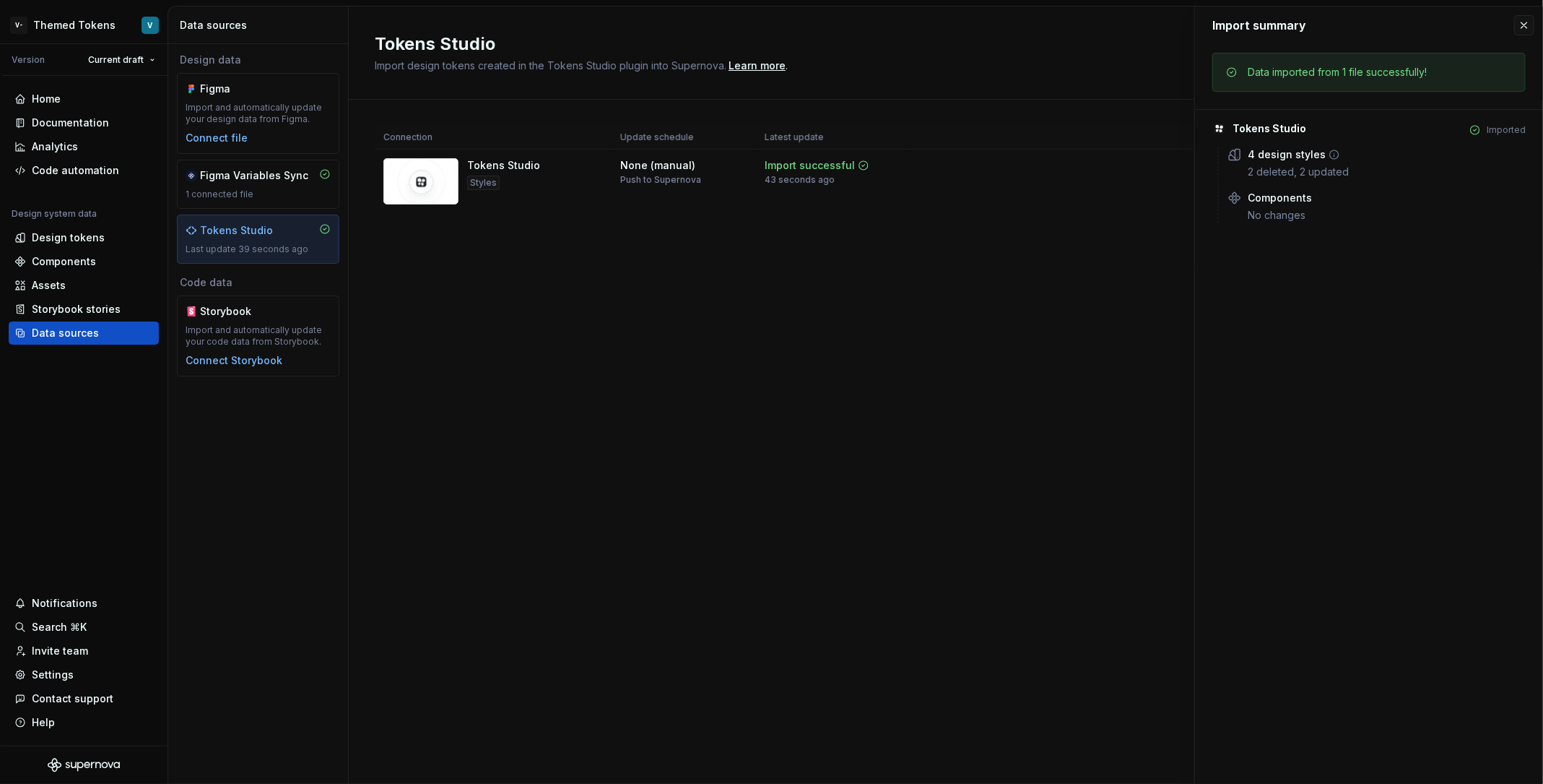
click at [1393, 160] on div "4 design styles 2 deleted, 2 updated" at bounding box center [1387, 163] width 278 height 31
click at [1332, 155] on icon at bounding box center [1335, 155] width 11 height 11
click at [72, 290] on div "Assets" at bounding box center [84, 285] width 139 height 15
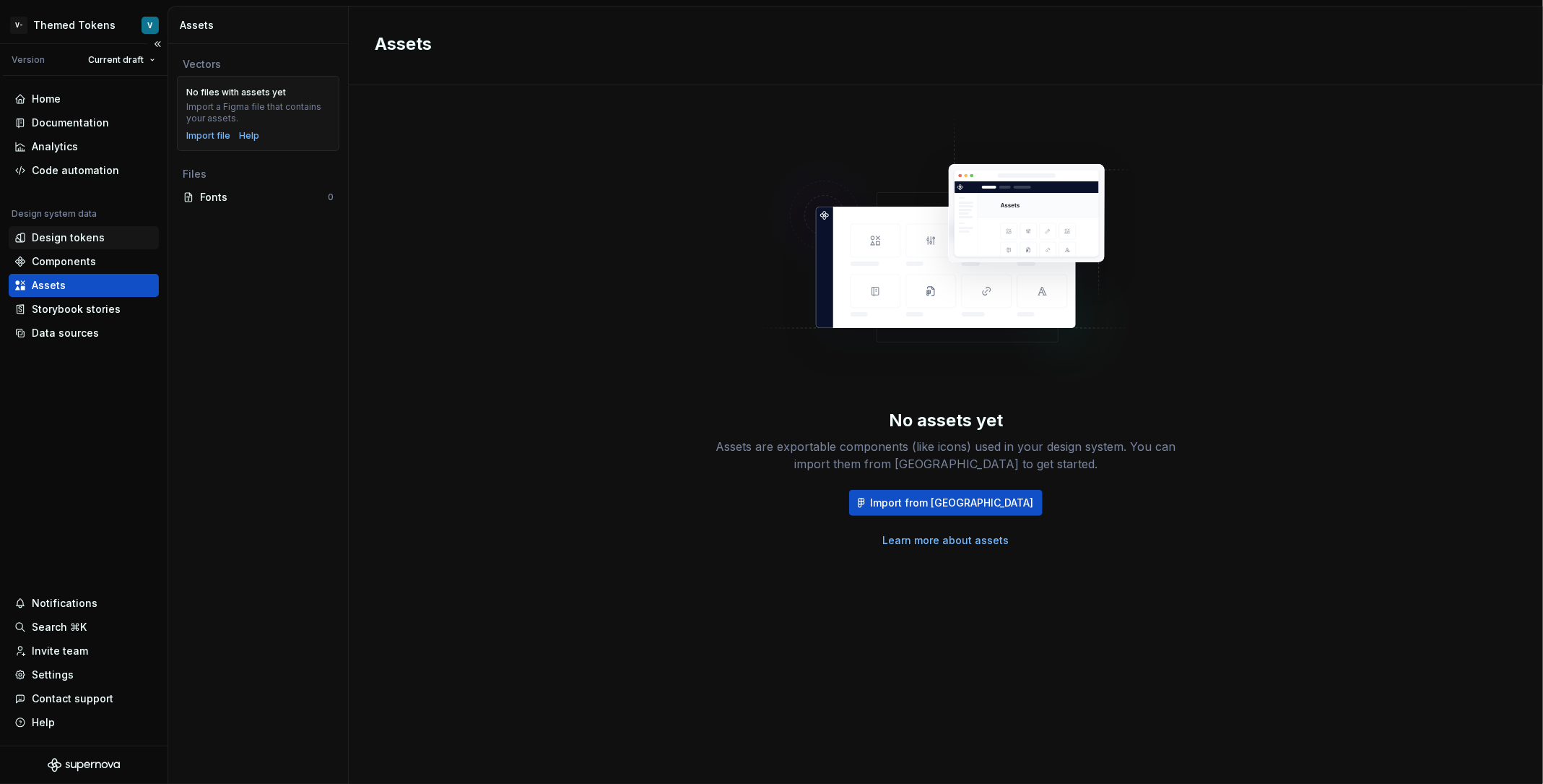
click at [101, 235] on div "Design tokens" at bounding box center [84, 238] width 139 height 15
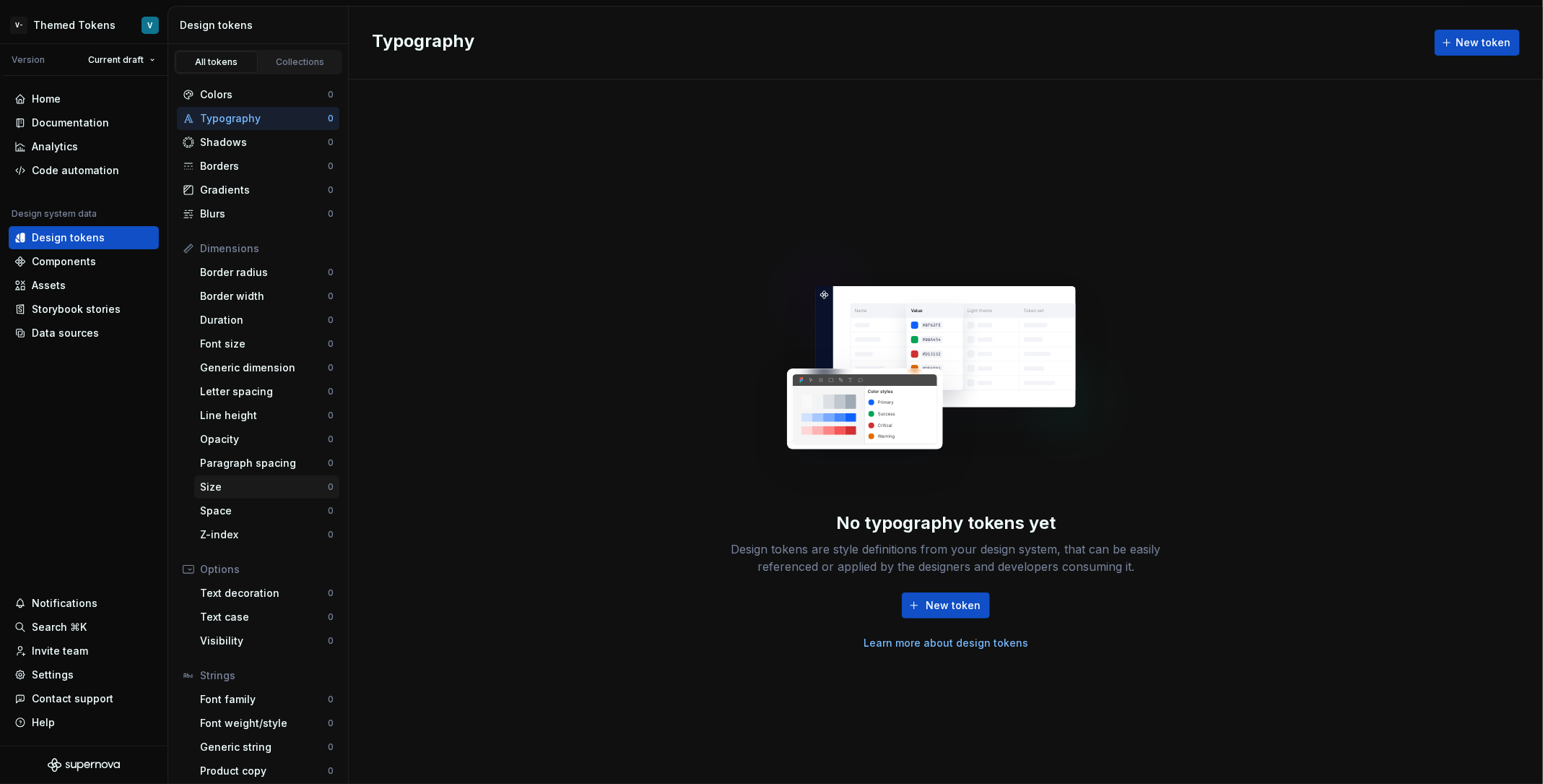
scroll to position [6, 0]
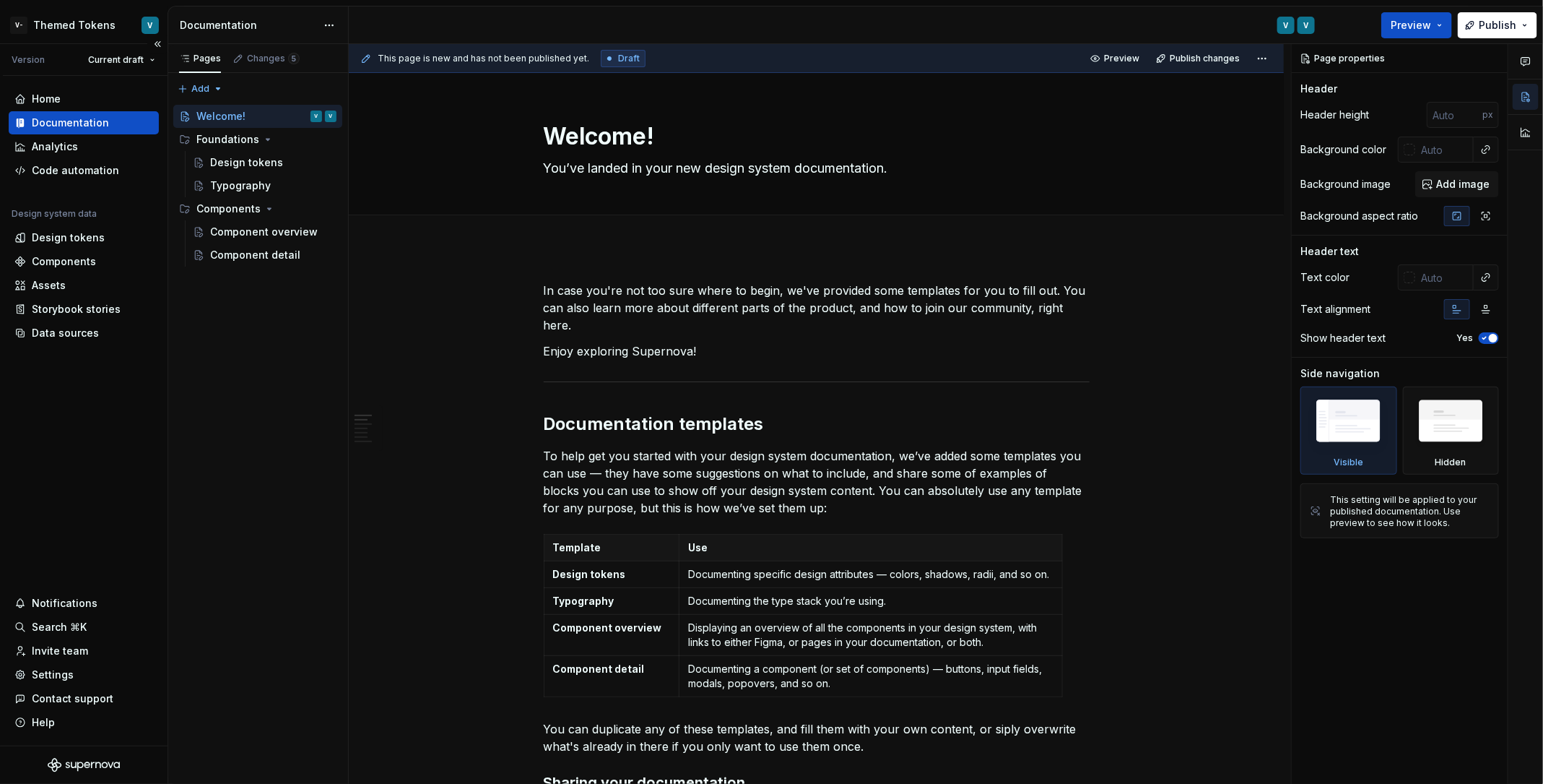
type textarea "*"
click at [84, 231] on div "Design tokens" at bounding box center [68, 238] width 73 height 15
